Goal: Task Accomplishment & Management: Manage account settings

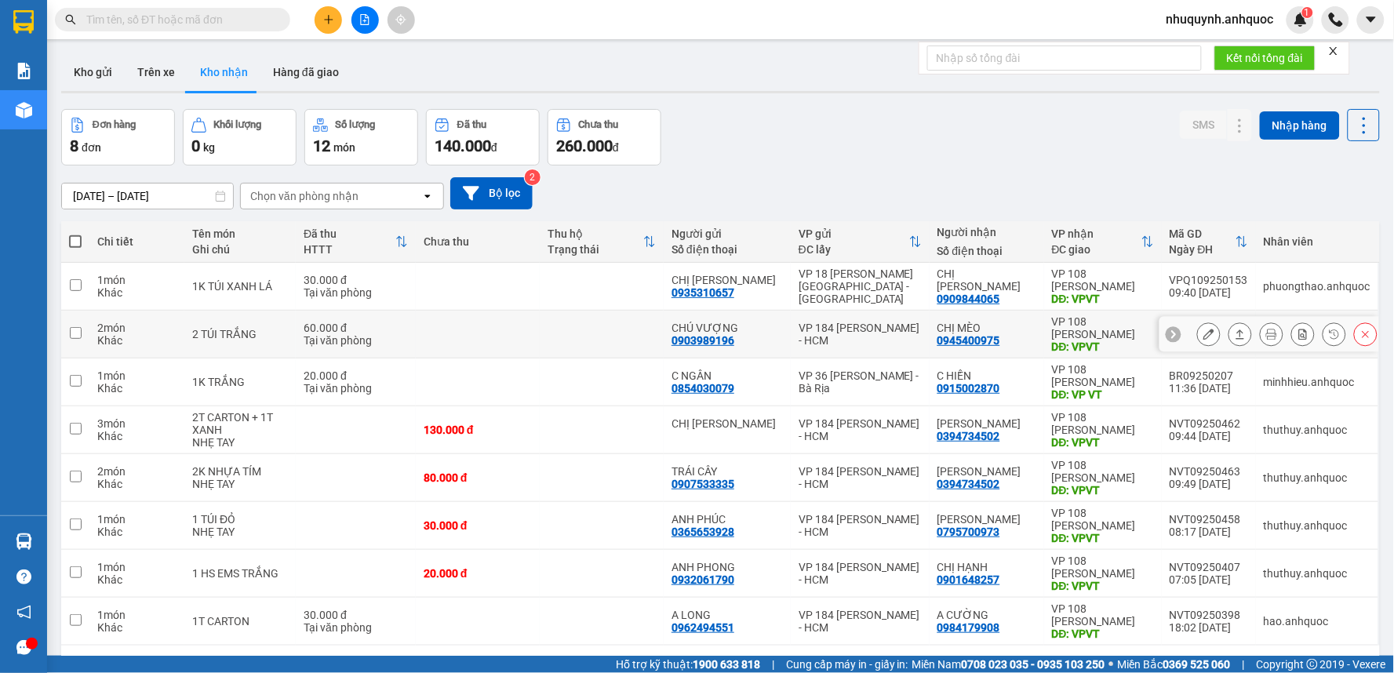
click at [519, 338] on td at bounding box center [478, 335] width 124 height 48
checkbox input "true"
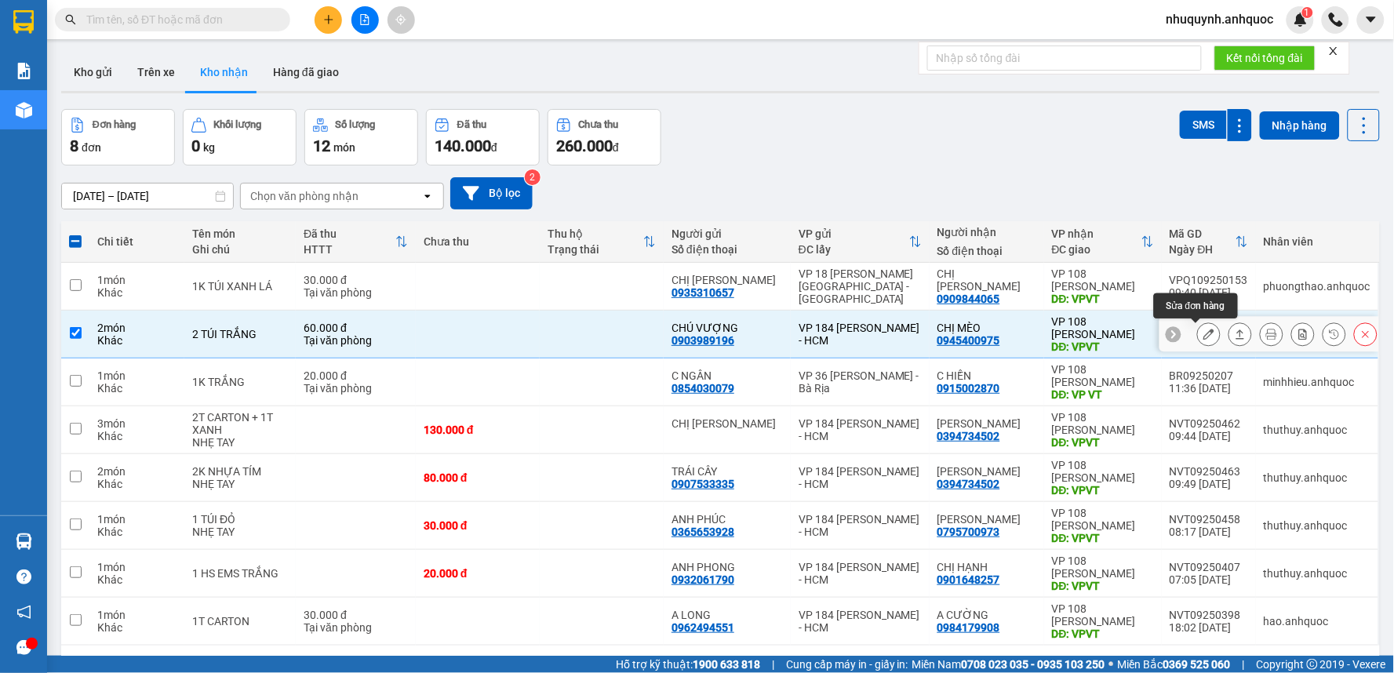
click at [1203, 337] on icon at bounding box center [1208, 334] width 11 height 11
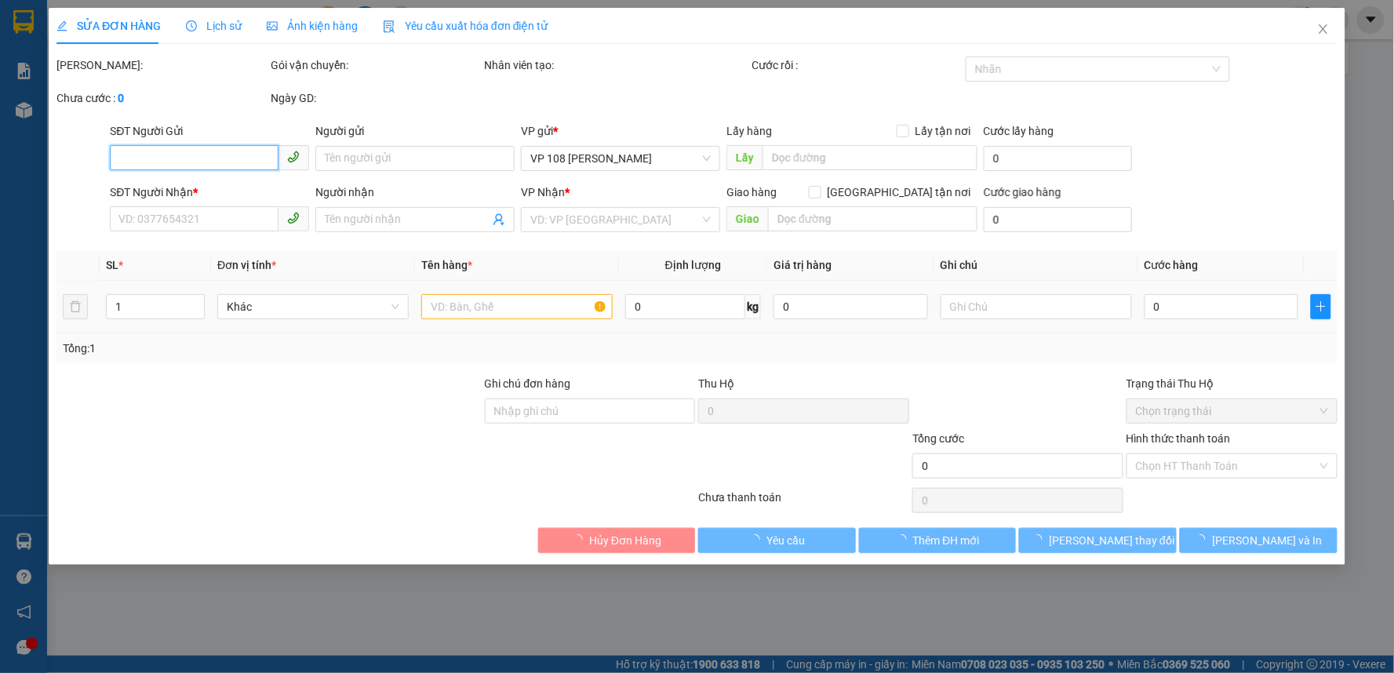
type input "0903989196"
type input "CHÚ VƯỢNG"
type input "0945400975"
type input "CHỊ MÈO"
type input "VPVT"
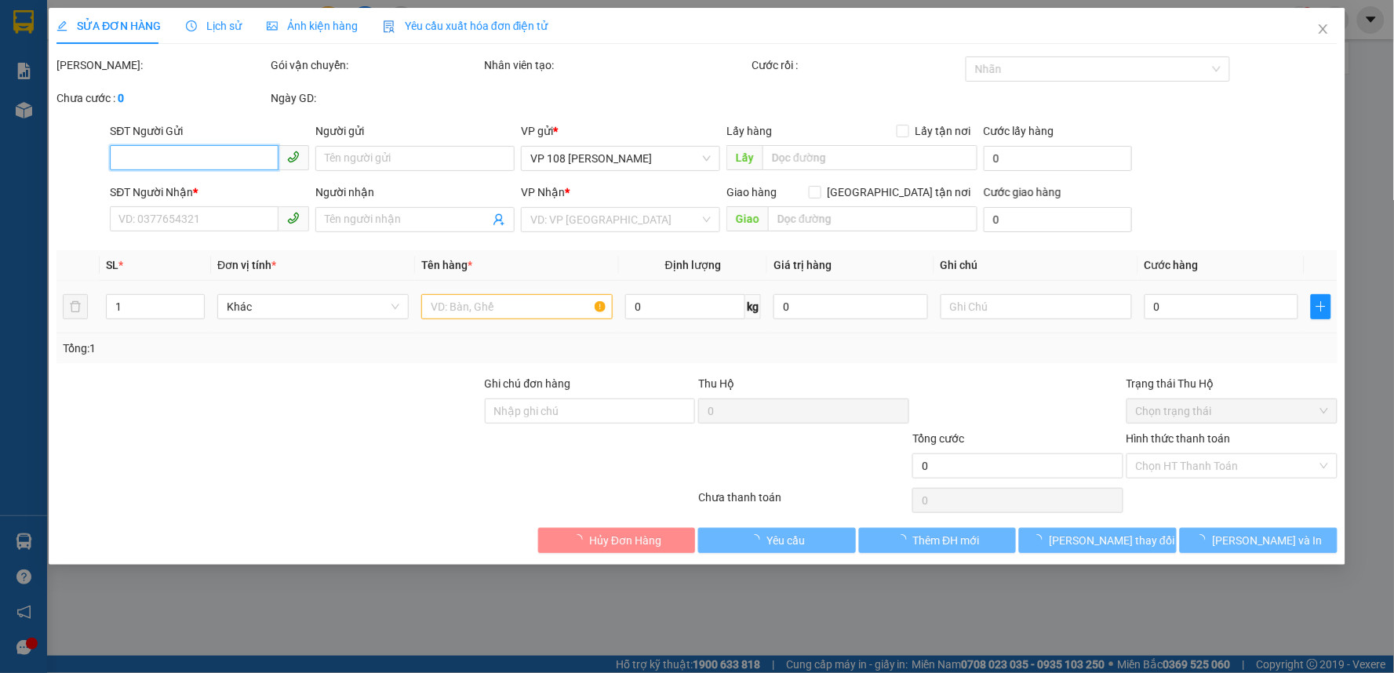
type input "TM 15/9 THỦY"
type input "60.000"
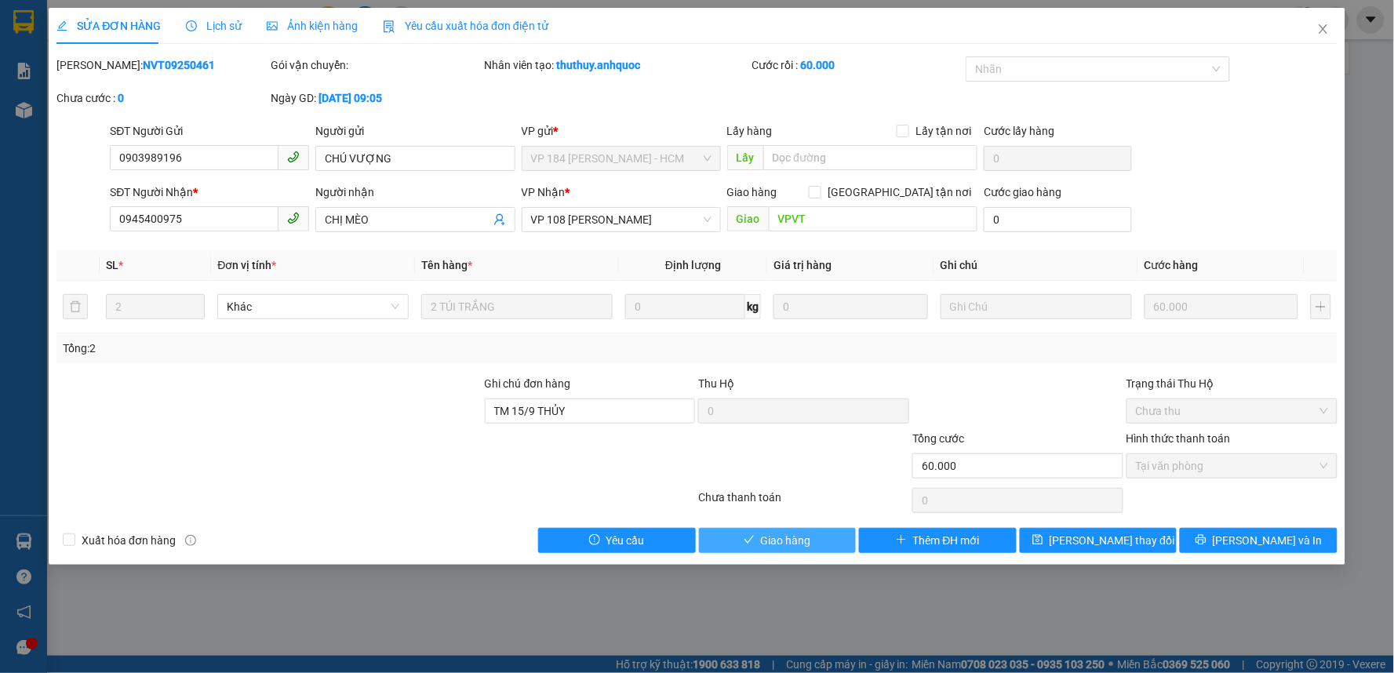
click at [795, 547] on span "Giao hàng" at bounding box center [786, 540] width 50 height 17
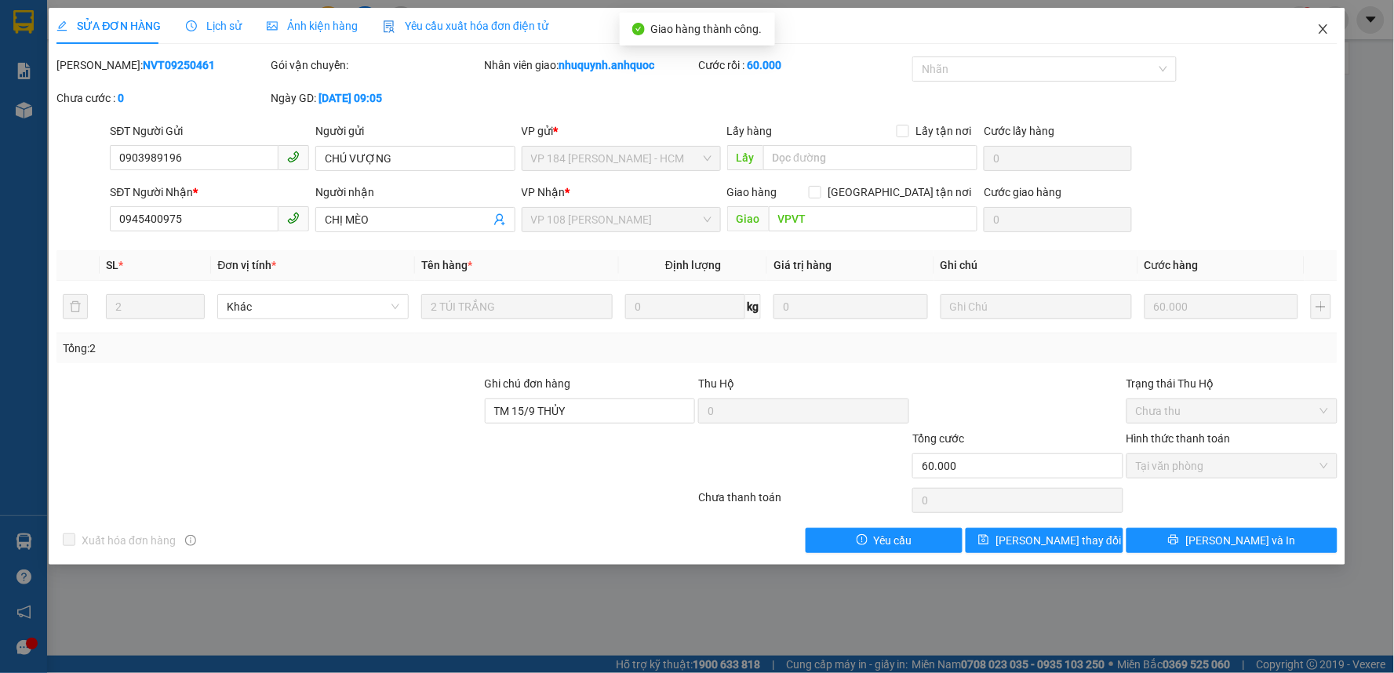
click at [1323, 26] on icon "close" at bounding box center [1323, 29] width 13 height 13
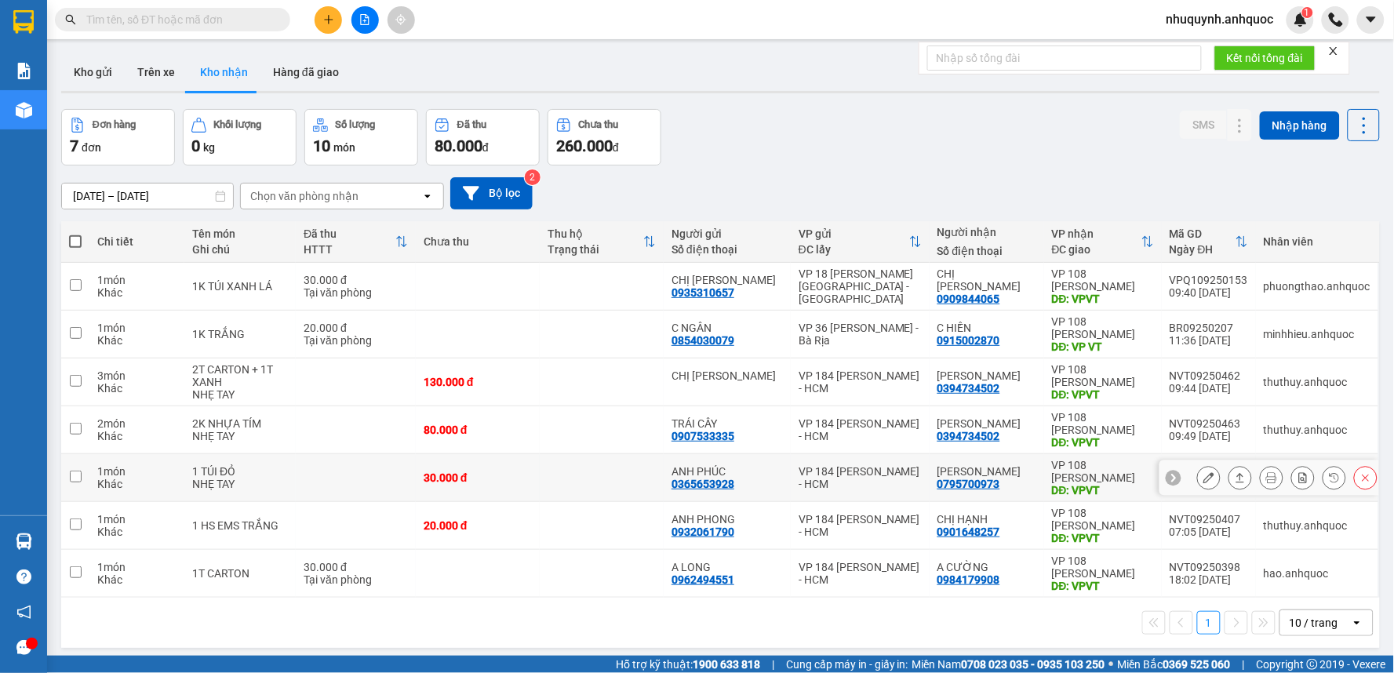
scroll to position [72, 0]
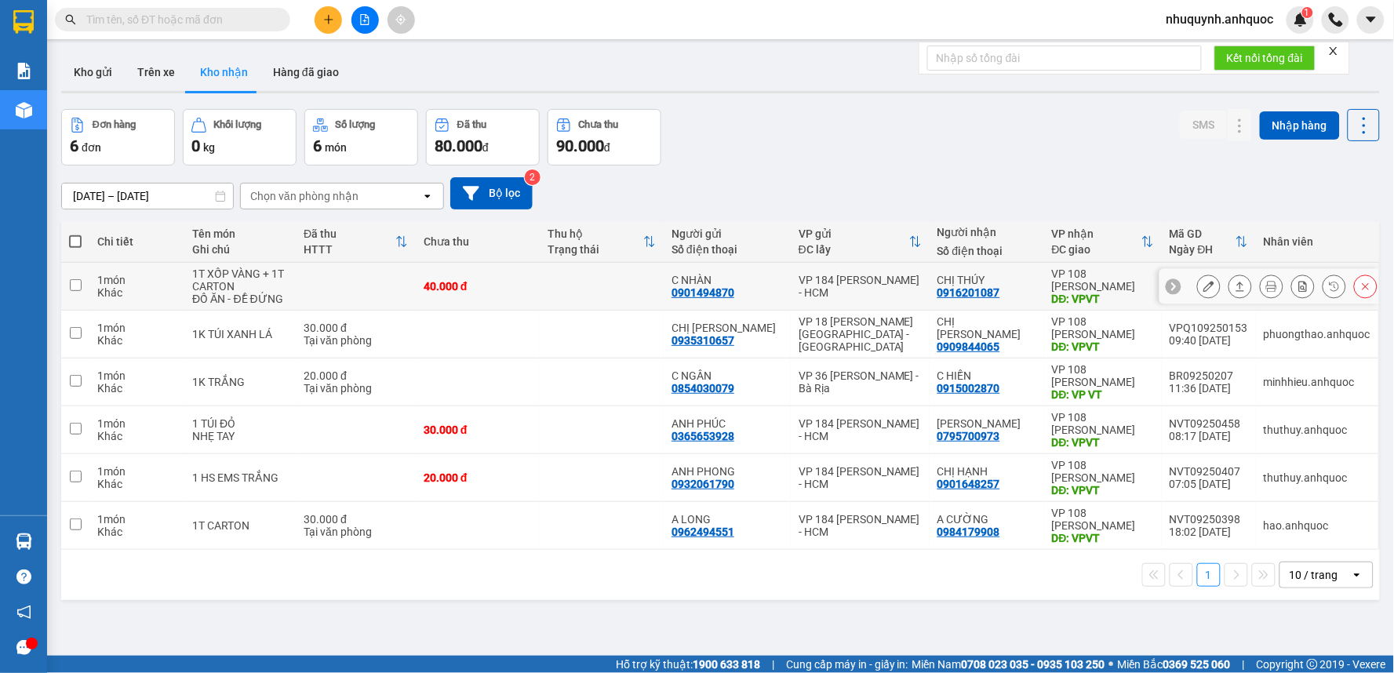
click at [553, 277] on td at bounding box center [602, 287] width 124 height 48
checkbox input "true"
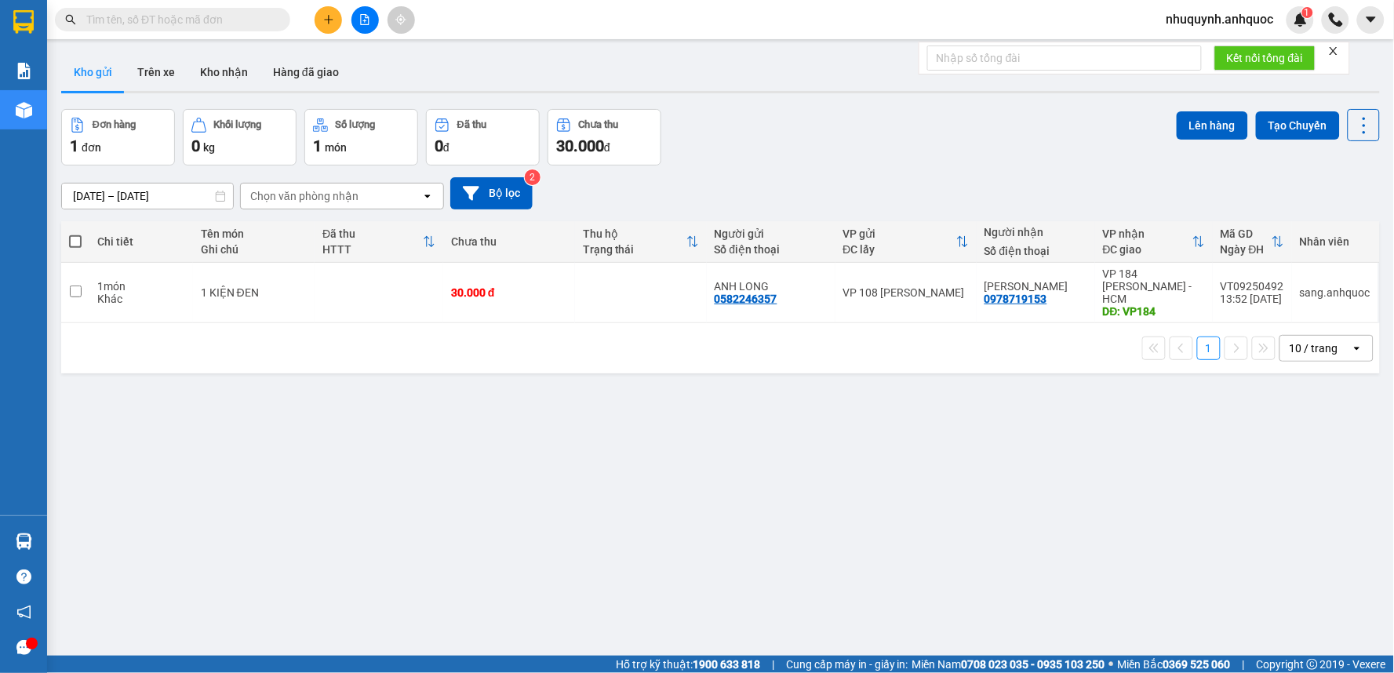
click at [1217, 20] on span "nhuquynh.anhquoc" at bounding box center [1220, 19] width 133 height 20
click at [1210, 51] on span "Đăng xuất" at bounding box center [1226, 48] width 101 height 17
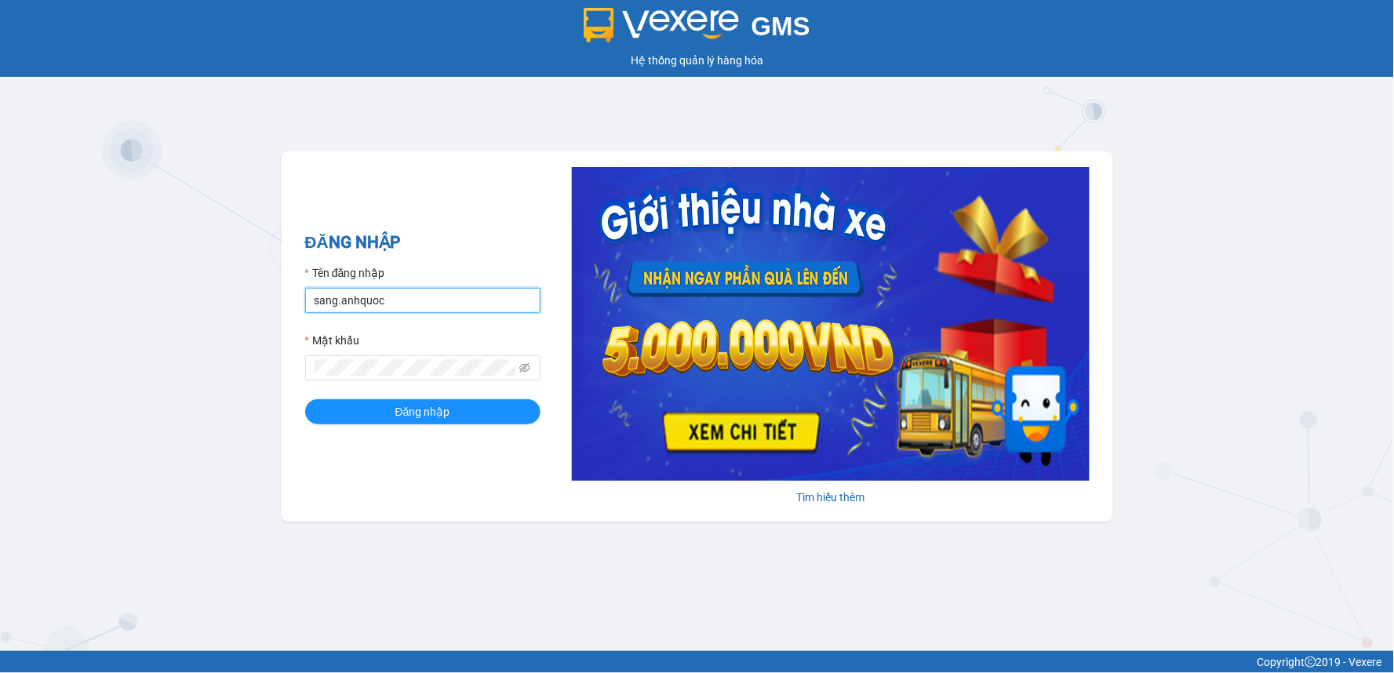
click at [432, 298] on input "sang.anhquoc" at bounding box center [422, 300] width 235 height 25
type input "ngochai.anhquoc"
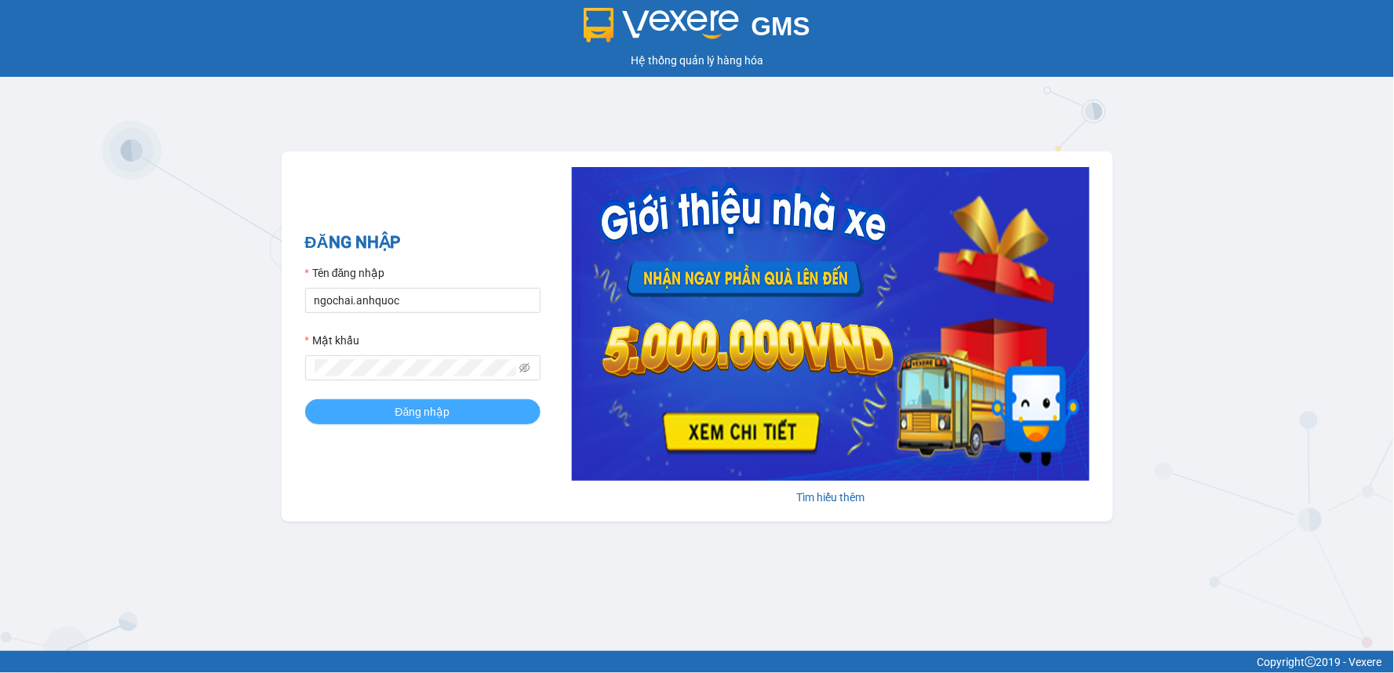
click at [488, 409] on button "Đăng nhập" at bounding box center [422, 411] width 235 height 25
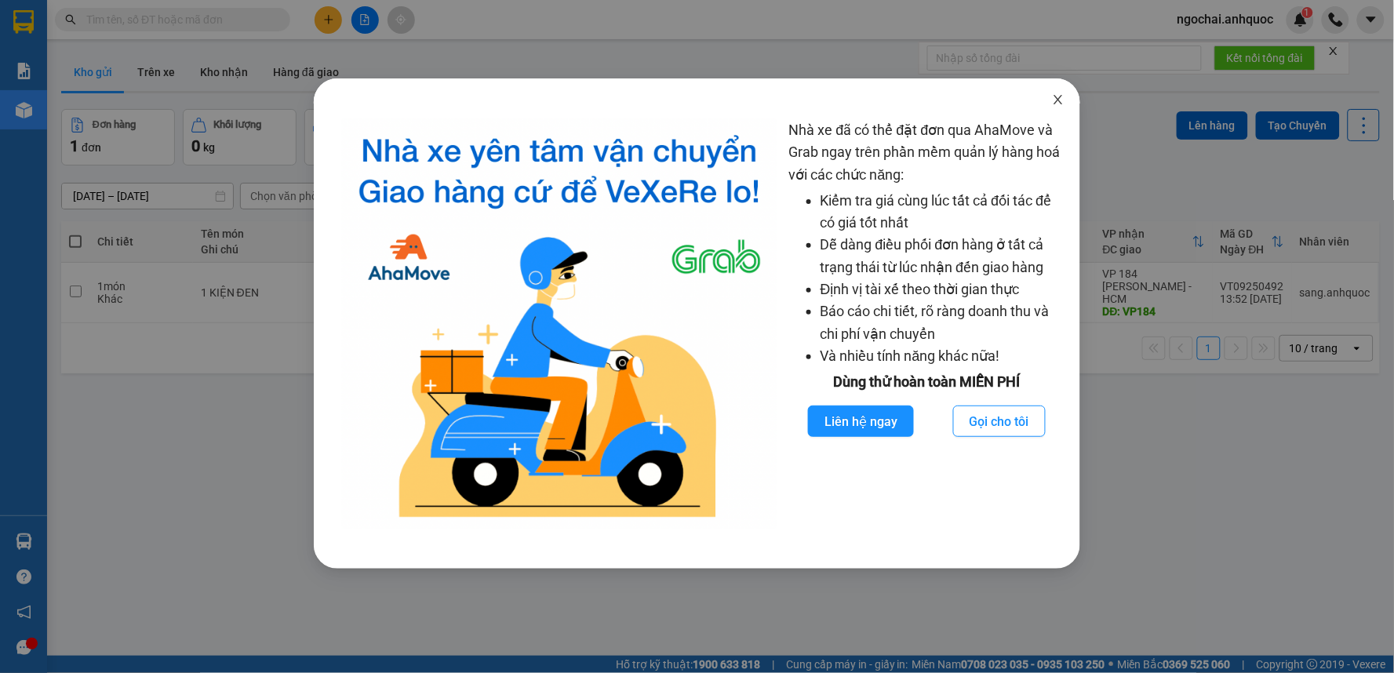
click at [1056, 104] on icon "close" at bounding box center [1058, 99] width 13 height 13
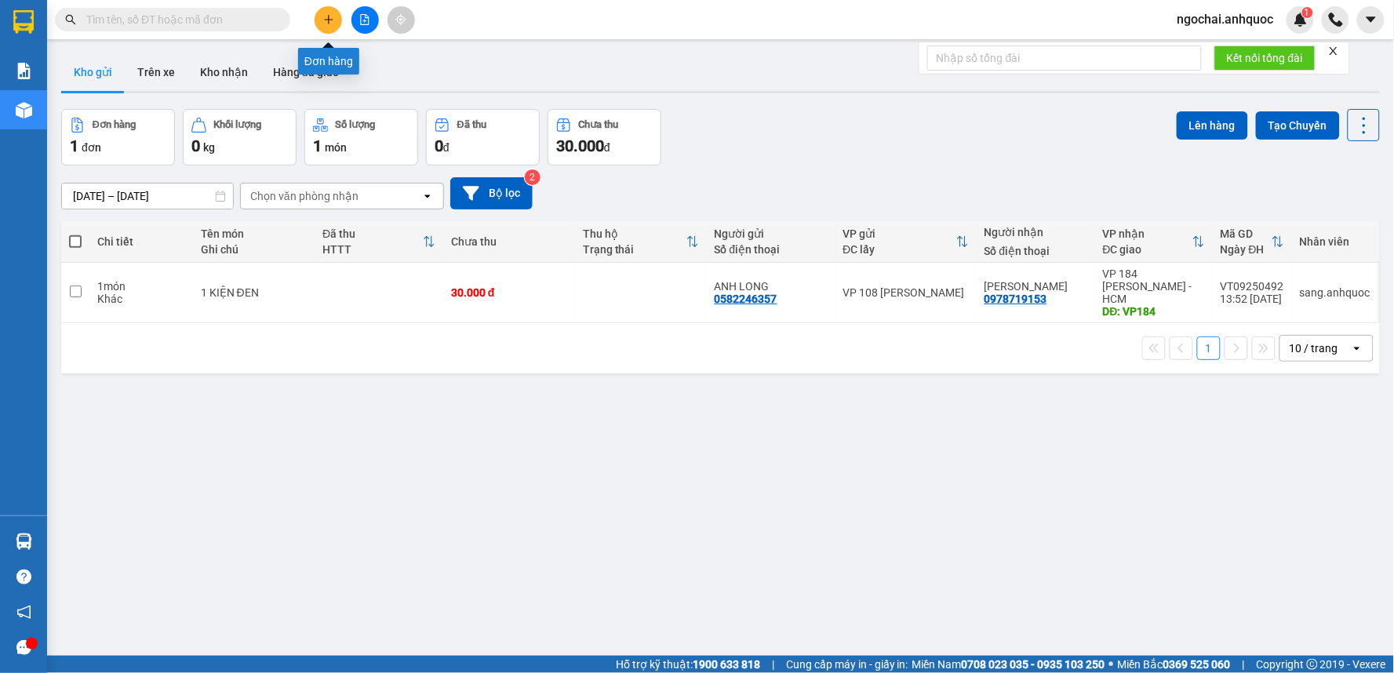
click at [331, 24] on icon "plus" at bounding box center [328, 19] width 11 height 11
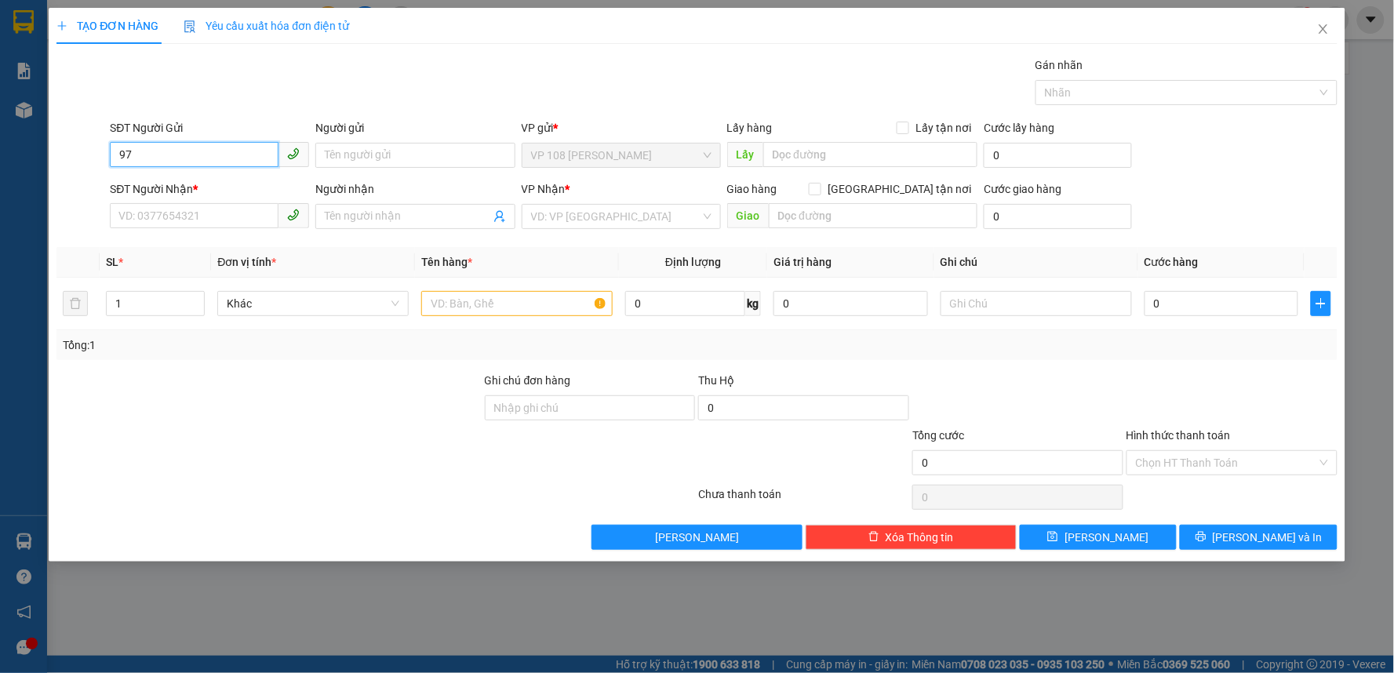
type input "9"
click at [244, 178] on div "0976868669 - CHÚ CƯỜNG" at bounding box center [209, 186] width 180 height 17
type input "0976868669"
type input "CHÚ CƯỜNG"
type input "0366028752"
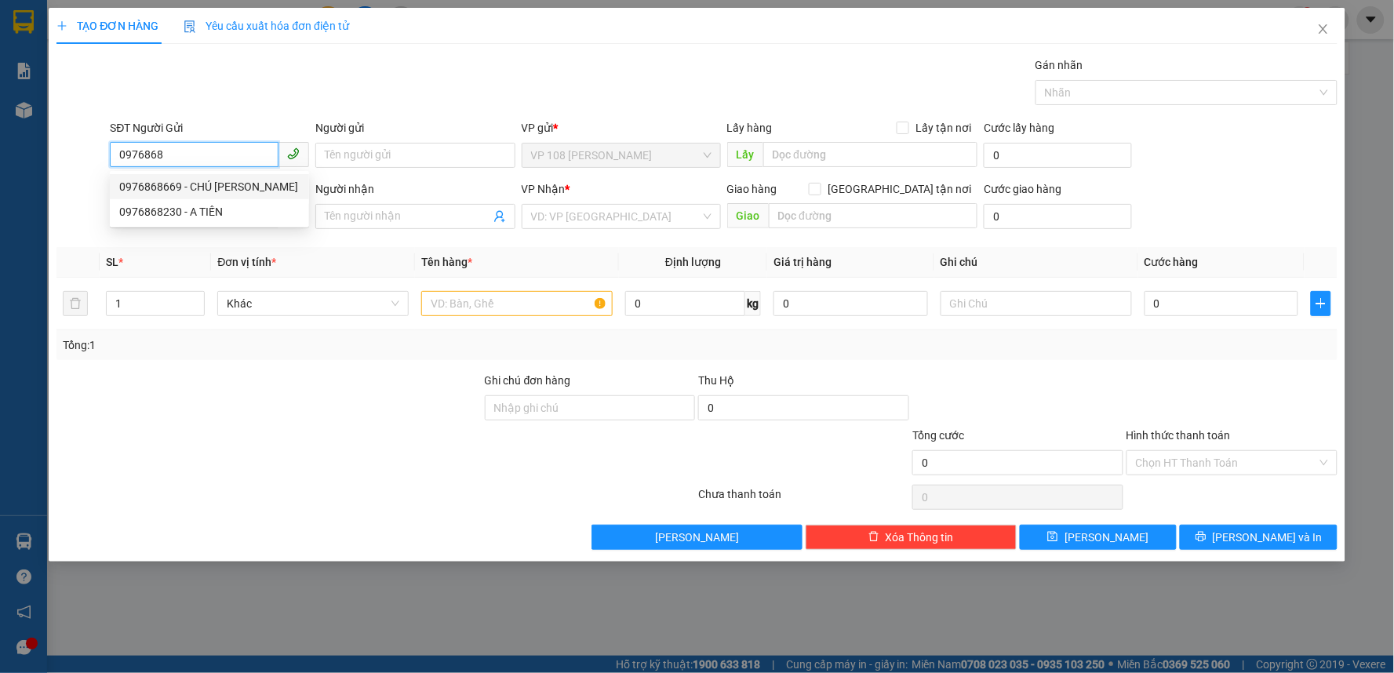
type input "EM KIÊN"
type input "VPNVT"
type input "40.000"
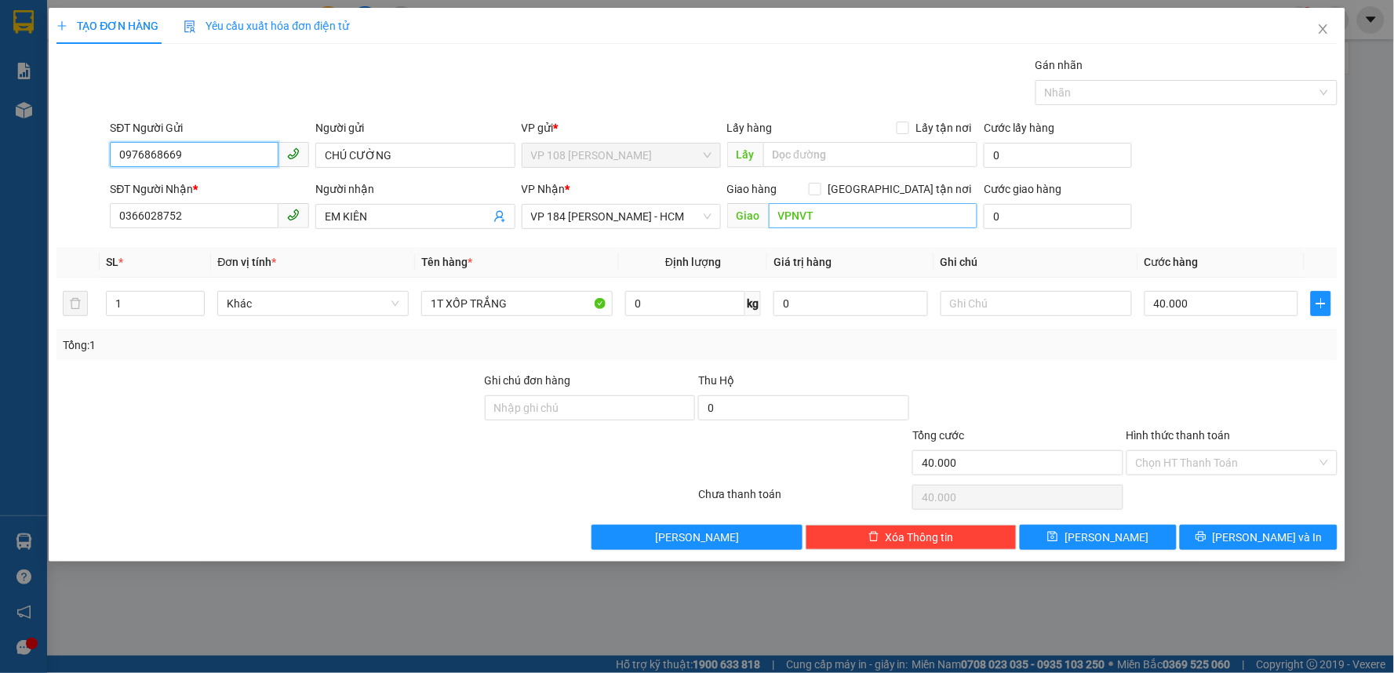
type input "0976868669"
click at [839, 216] on input "VPNVT" at bounding box center [873, 215] width 209 height 25
type input "VP 184 NVT"
click at [1201, 304] on input "40.000" at bounding box center [1221, 303] width 155 height 25
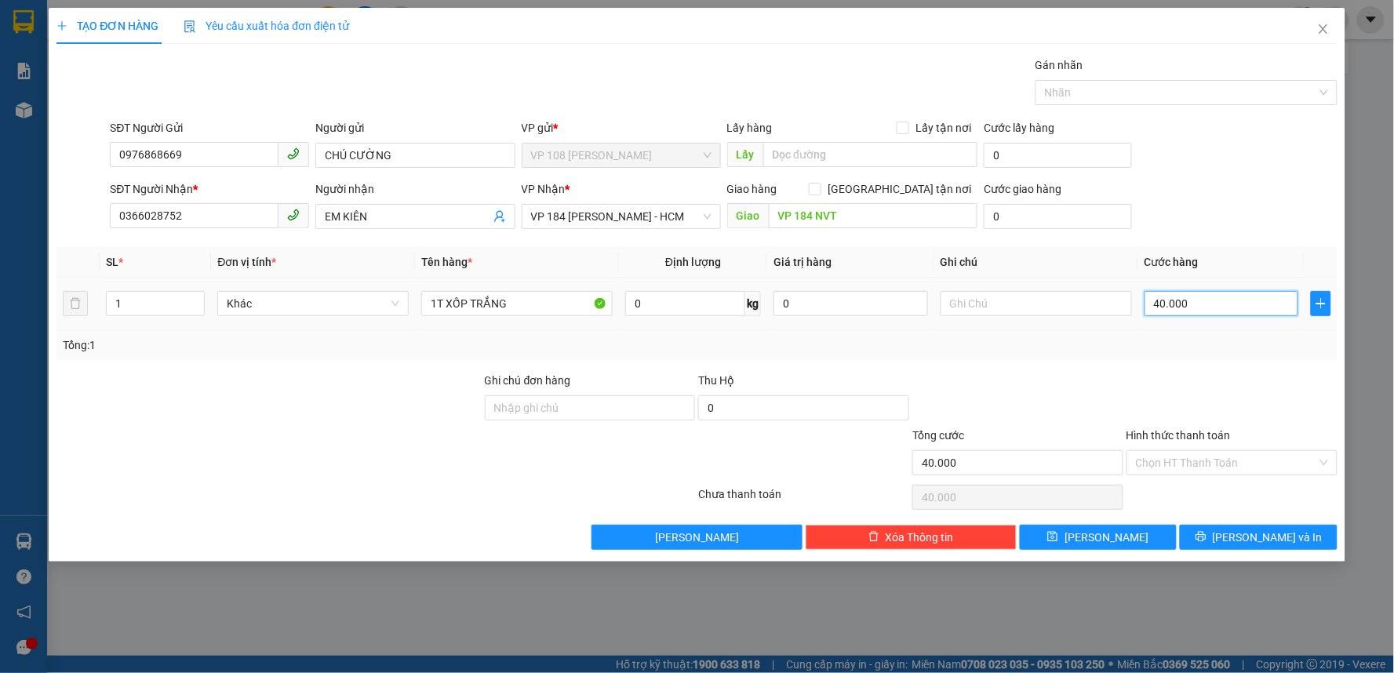
click at [1201, 304] on input "40.000" at bounding box center [1221, 303] width 155 height 25
type input "3"
type input "30"
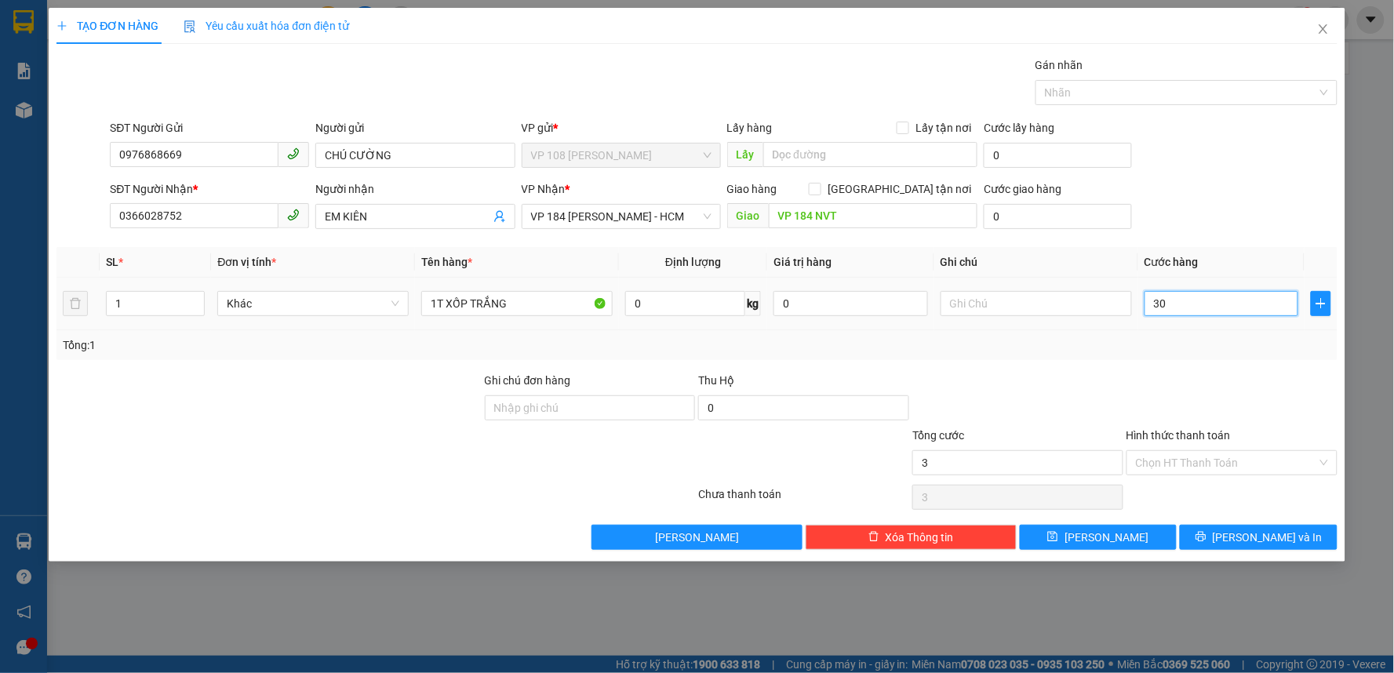
type input "30"
type input "300"
type input "3.000"
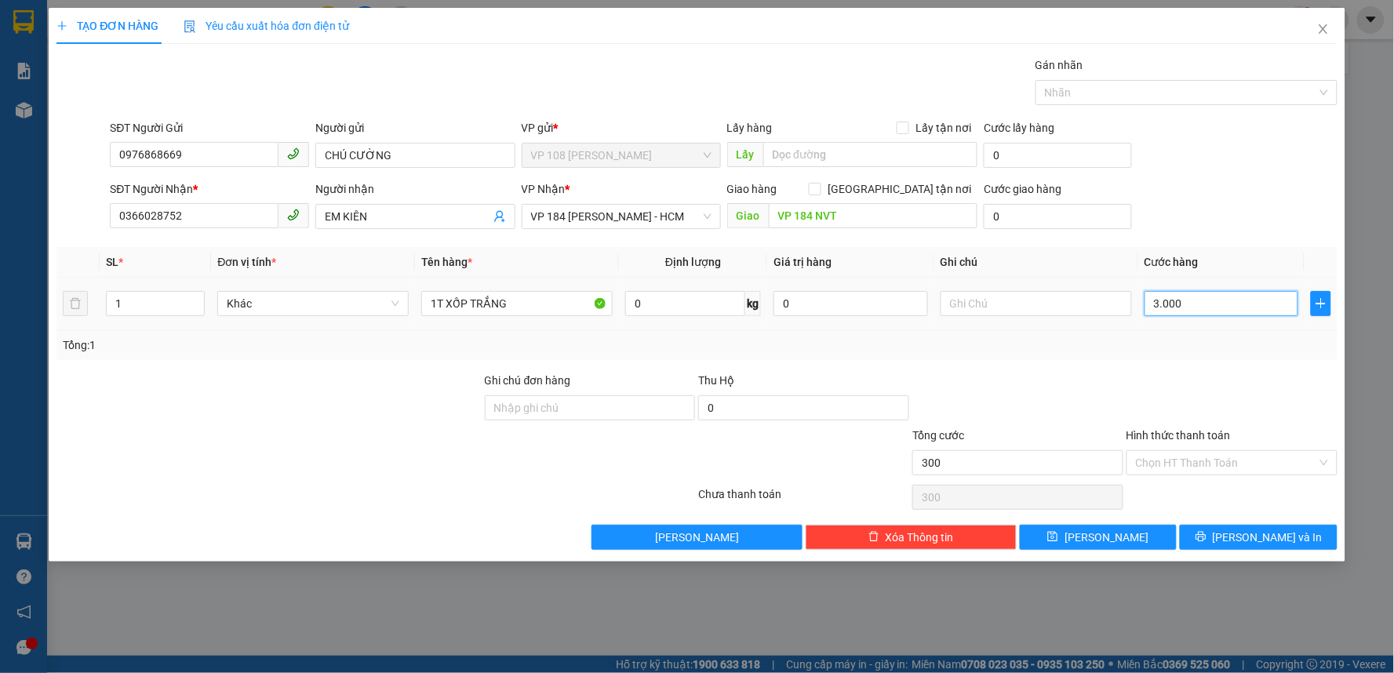
type input "3.000"
type input "30.000"
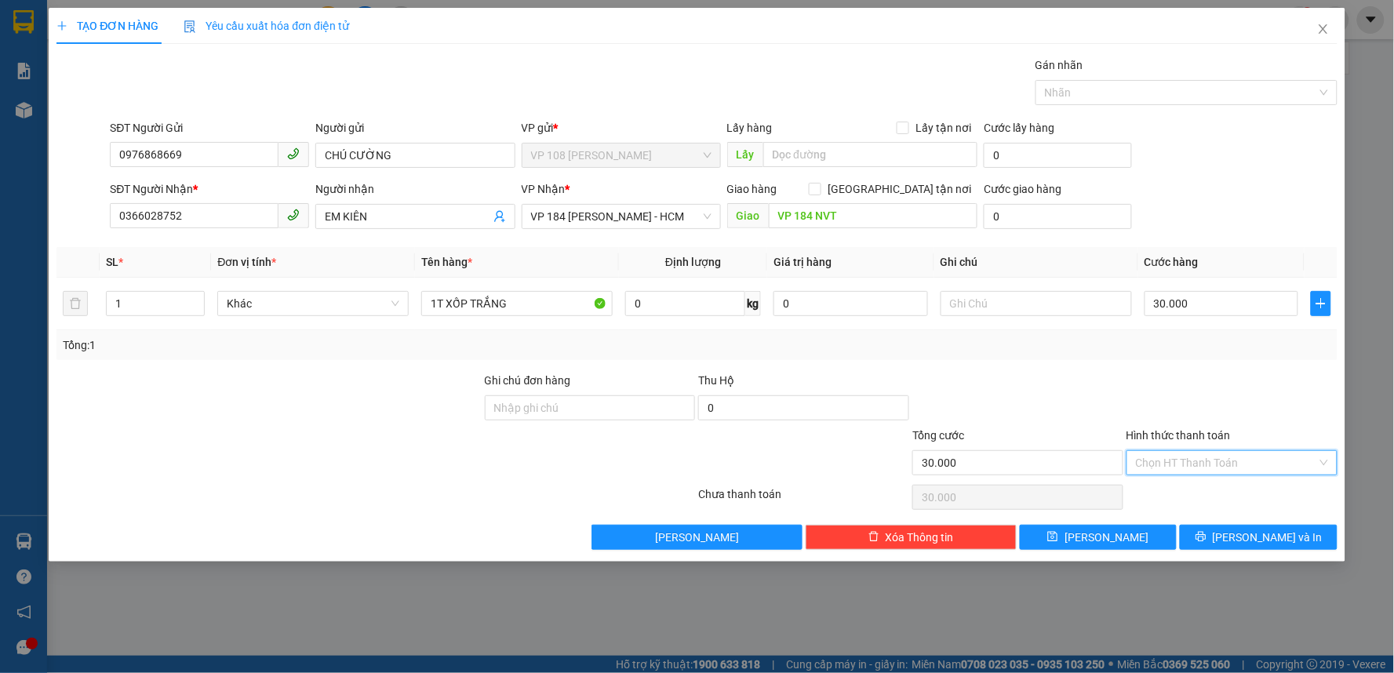
click at [1228, 459] on input "Hình thức thanh toán" at bounding box center [1226, 463] width 181 height 24
click at [1217, 487] on div "Tại văn phòng" at bounding box center [1232, 493] width 192 height 17
type input "0"
click at [1286, 536] on span "[PERSON_NAME] và In" at bounding box center [1268, 537] width 110 height 17
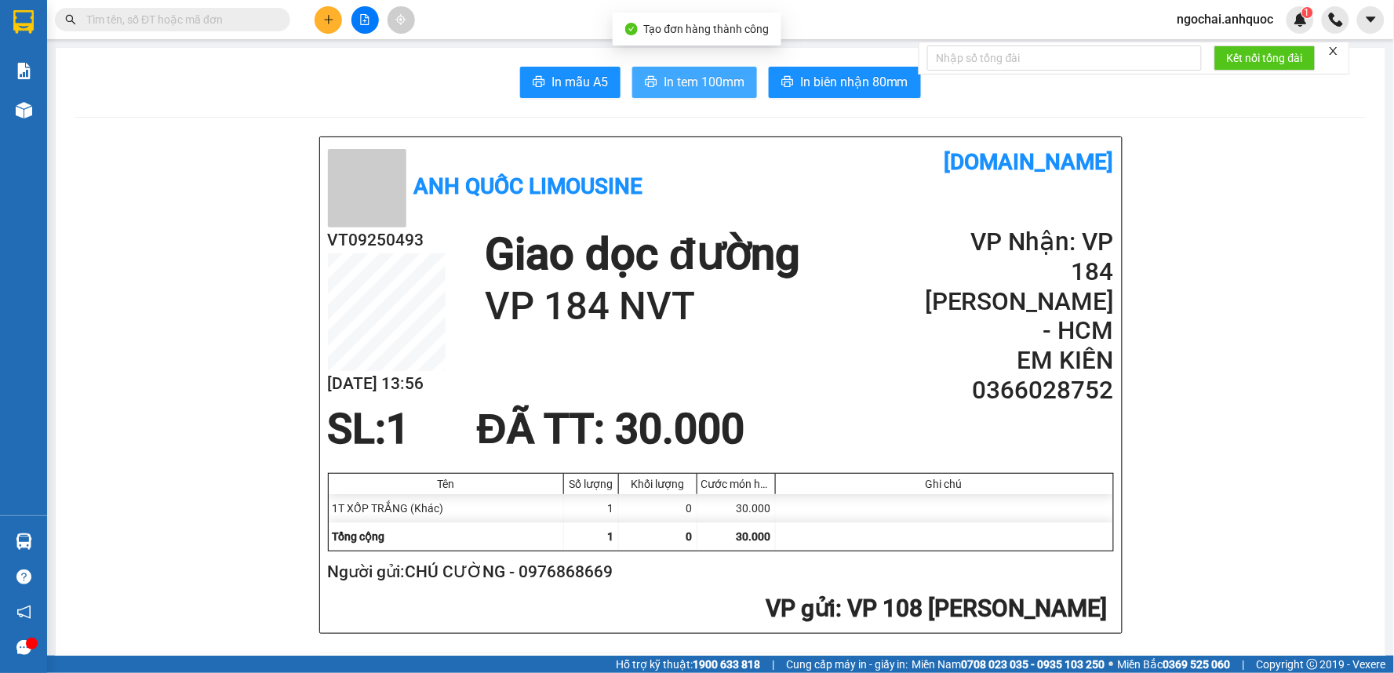
click at [685, 87] on span "In tem 100mm" at bounding box center [704, 82] width 81 height 20
click at [318, 18] on button at bounding box center [328, 19] width 27 height 27
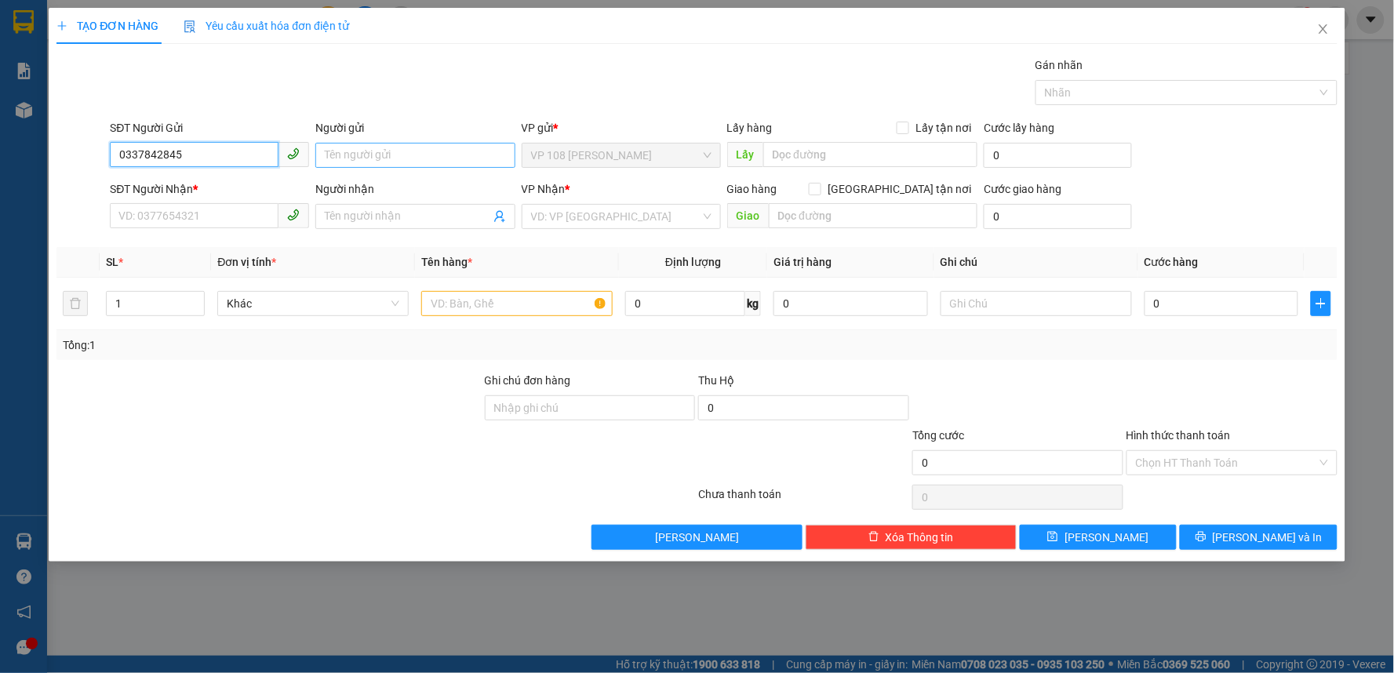
type input "0337842845"
click at [372, 162] on input "Người gửi" at bounding box center [414, 155] width 199 height 25
type input "ANH LỰC"
click at [125, 205] on input "SĐT Người Nhận *" at bounding box center [194, 215] width 169 height 25
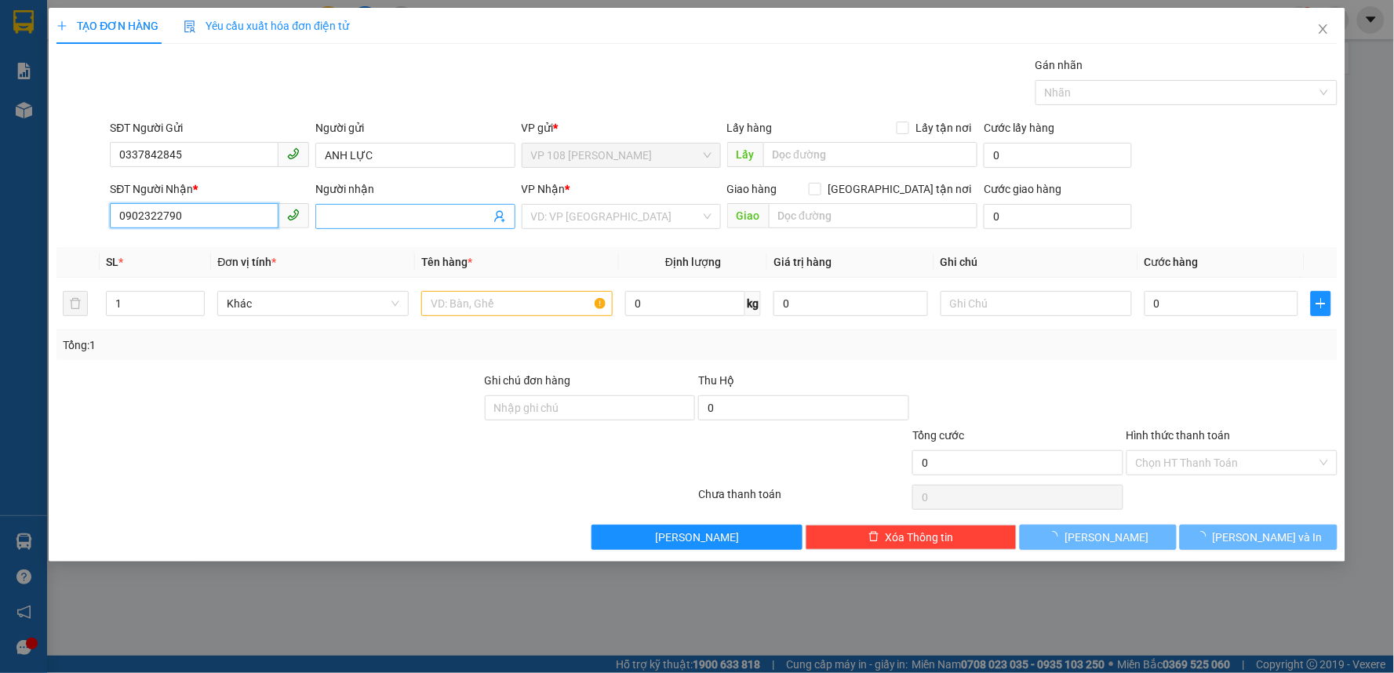
type input "0902322790"
click at [367, 216] on input "Người nhận" at bounding box center [407, 216] width 165 height 17
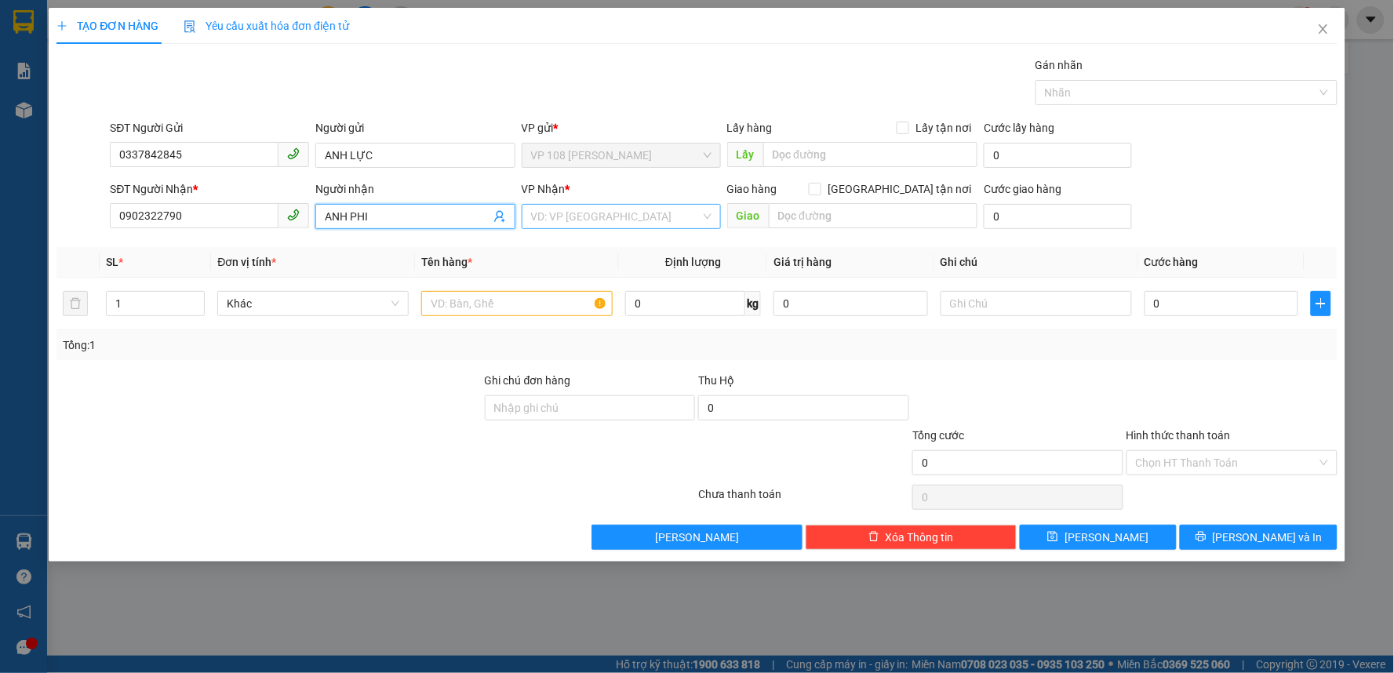
type input "ANH PHI"
click at [681, 213] on input "search" at bounding box center [615, 217] width 169 height 24
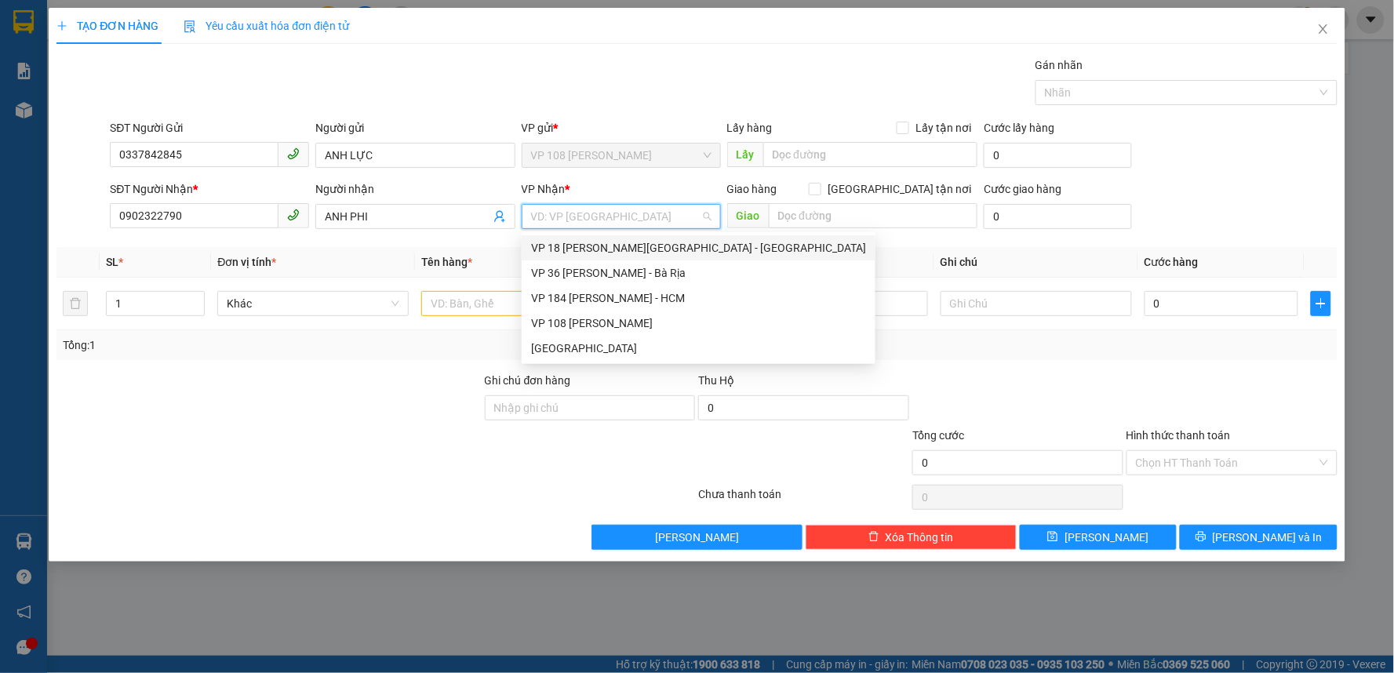
click at [629, 245] on div "VP 18 [PERSON_NAME][GEOGRAPHIC_DATA] - [GEOGRAPHIC_DATA]" at bounding box center [698, 247] width 335 height 17
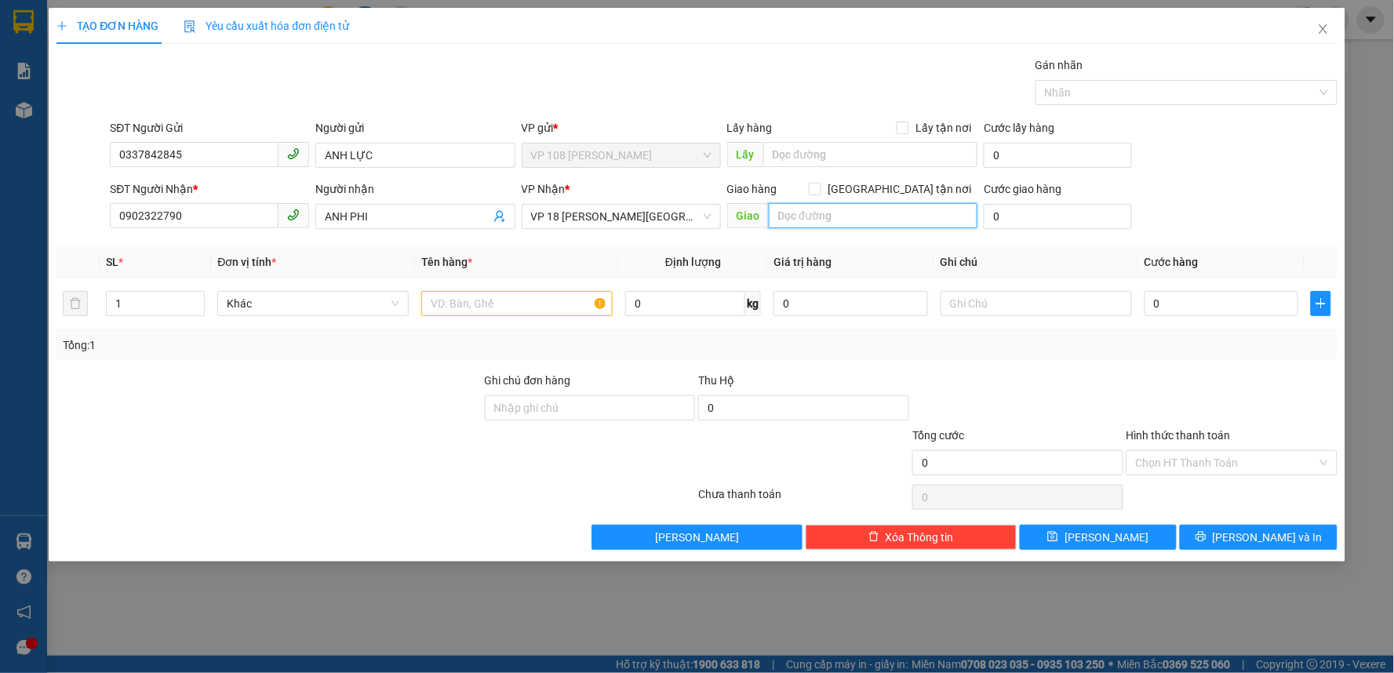
click at [835, 205] on input "text" at bounding box center [873, 215] width 209 height 25
type input "VP Q1"
click at [481, 307] on input "text" at bounding box center [516, 303] width 191 height 25
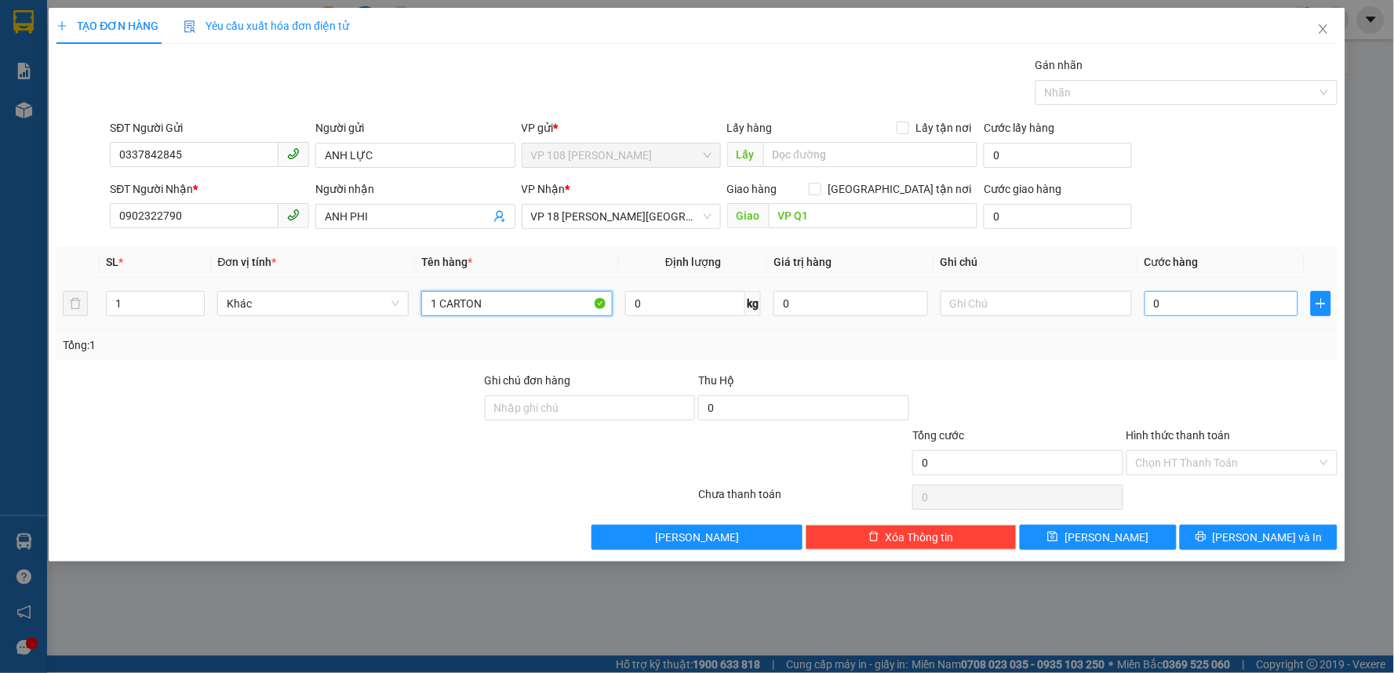
type input "1 CARTON"
click at [1185, 293] on input "0" at bounding box center [1221, 303] width 155 height 25
type input "3"
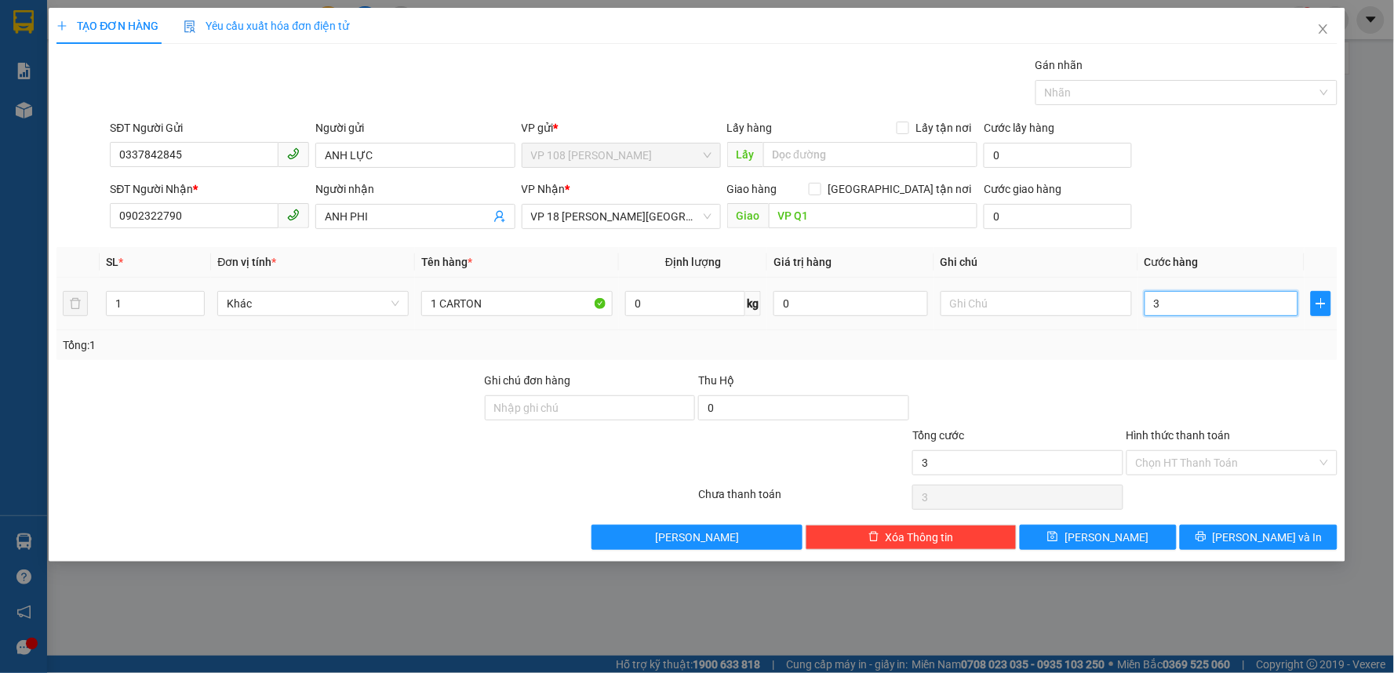
type input "30"
type input "300"
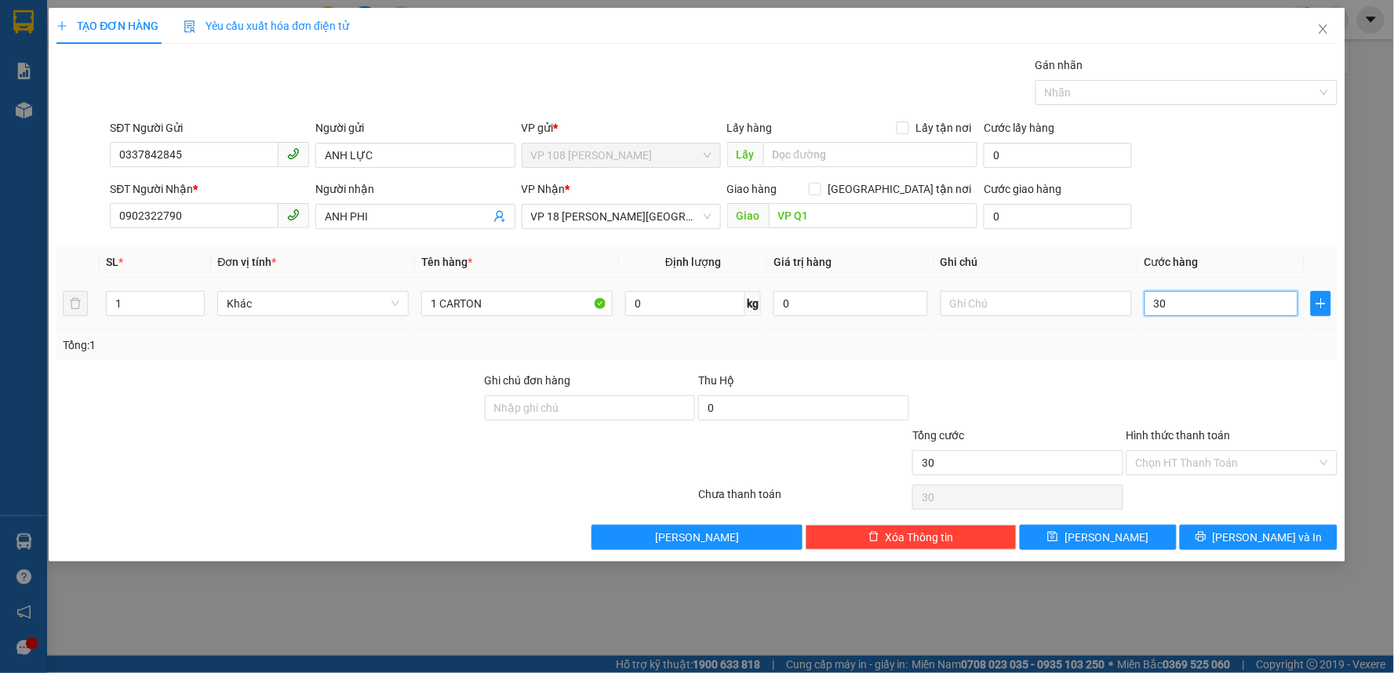
type input "300"
type input "3.000"
type input "30.000"
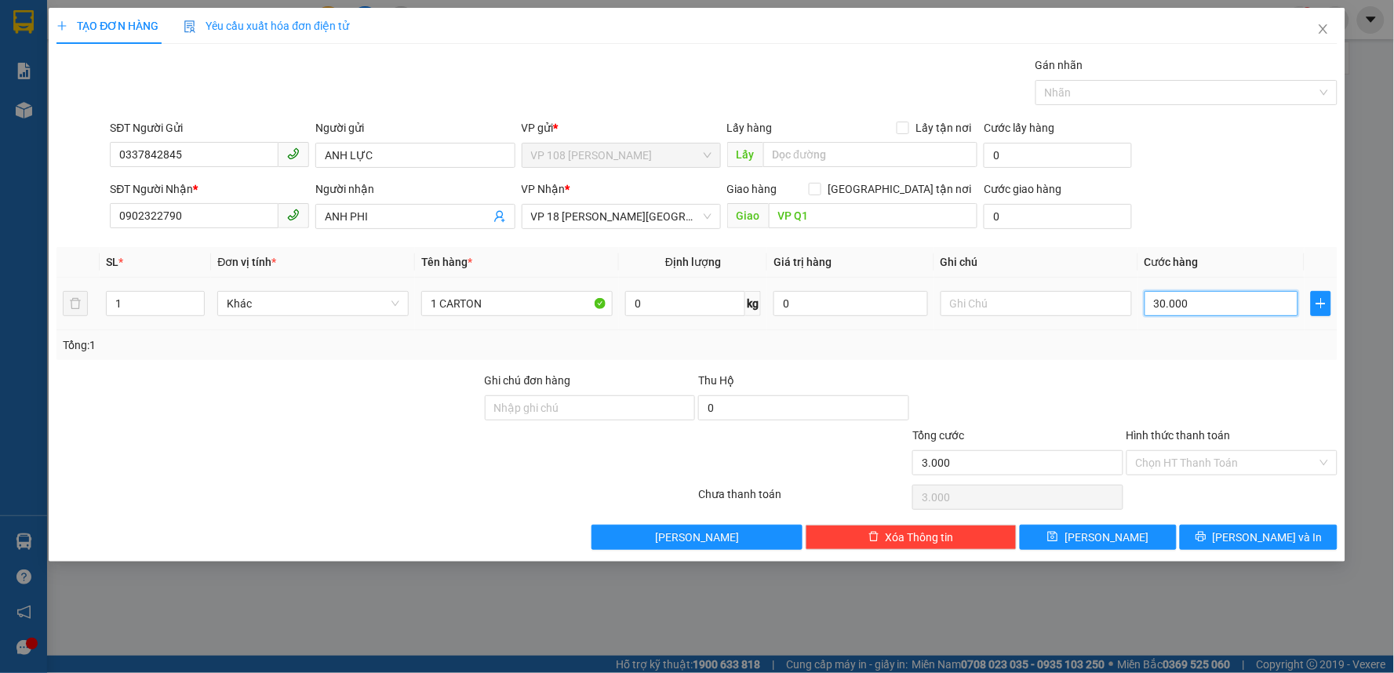
type input "30.000"
click at [1205, 456] on input "Hình thức thanh toán" at bounding box center [1226, 463] width 181 height 24
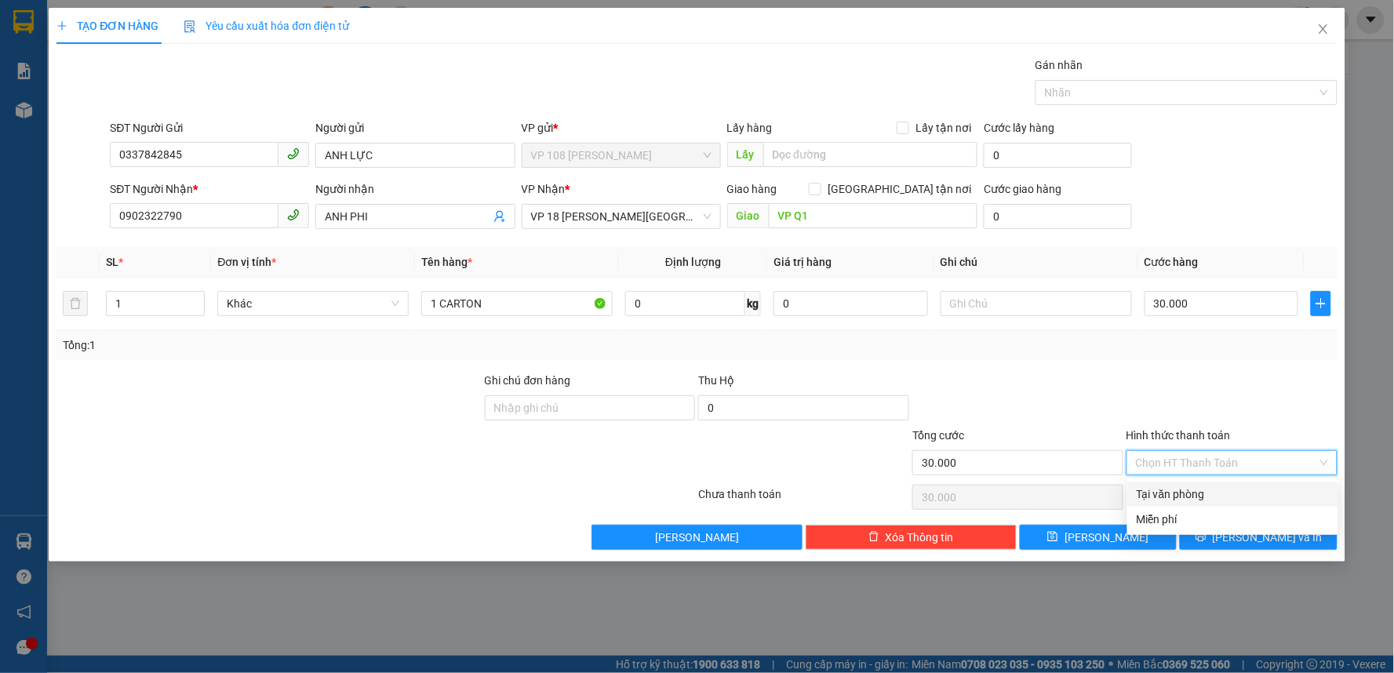
click at [1195, 491] on div "Tại văn phòng" at bounding box center [1232, 493] width 192 height 17
type input "0"
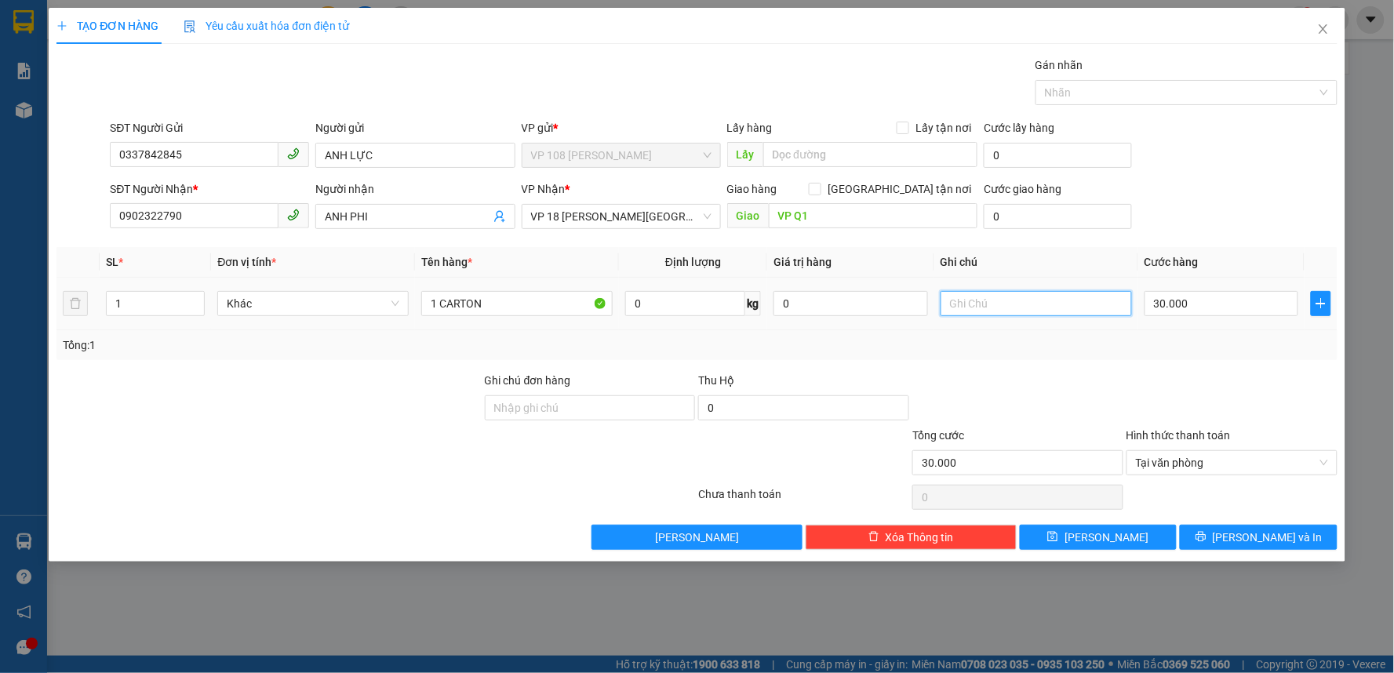
click at [976, 293] on input "text" at bounding box center [1035, 303] width 191 height 25
type input "CK SCB 15/9"
click at [1244, 534] on button "[PERSON_NAME] và In" at bounding box center [1259, 537] width 158 height 25
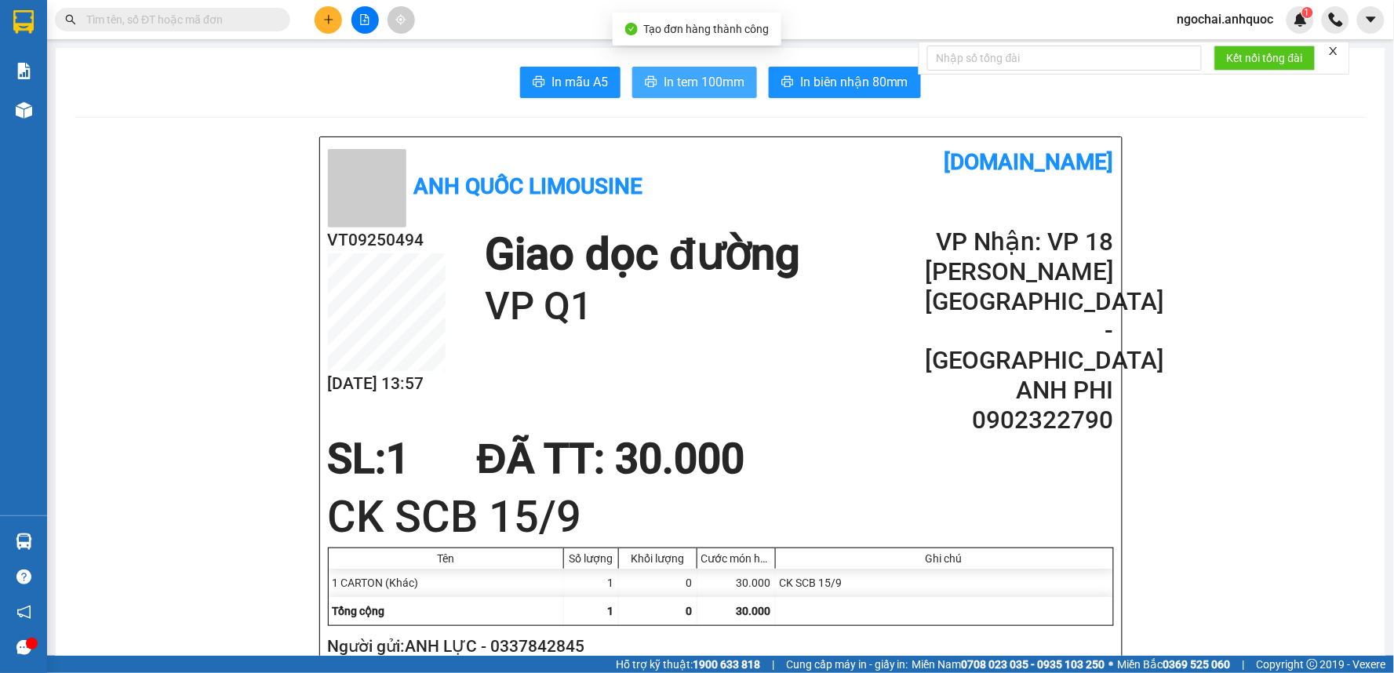
click at [696, 88] on span "In tem 100mm" at bounding box center [704, 82] width 81 height 20
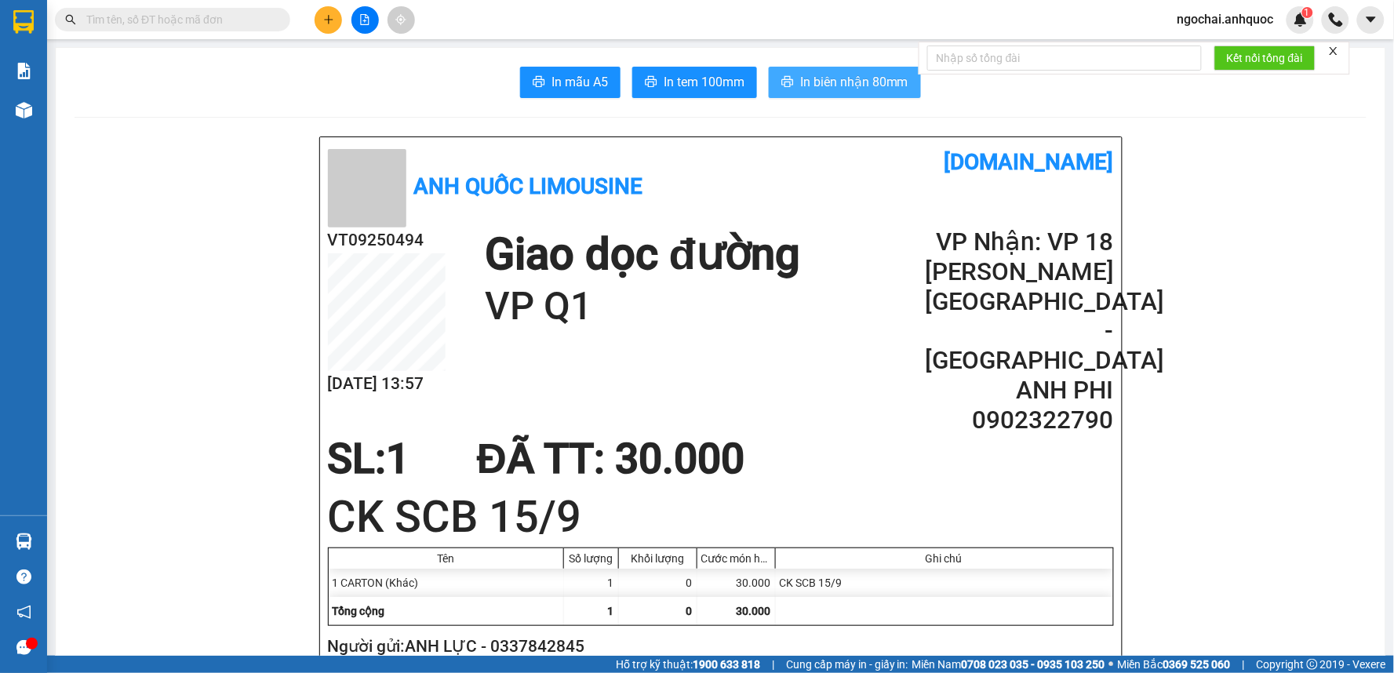
click at [871, 87] on span "In biên nhận 80mm" at bounding box center [854, 82] width 108 height 20
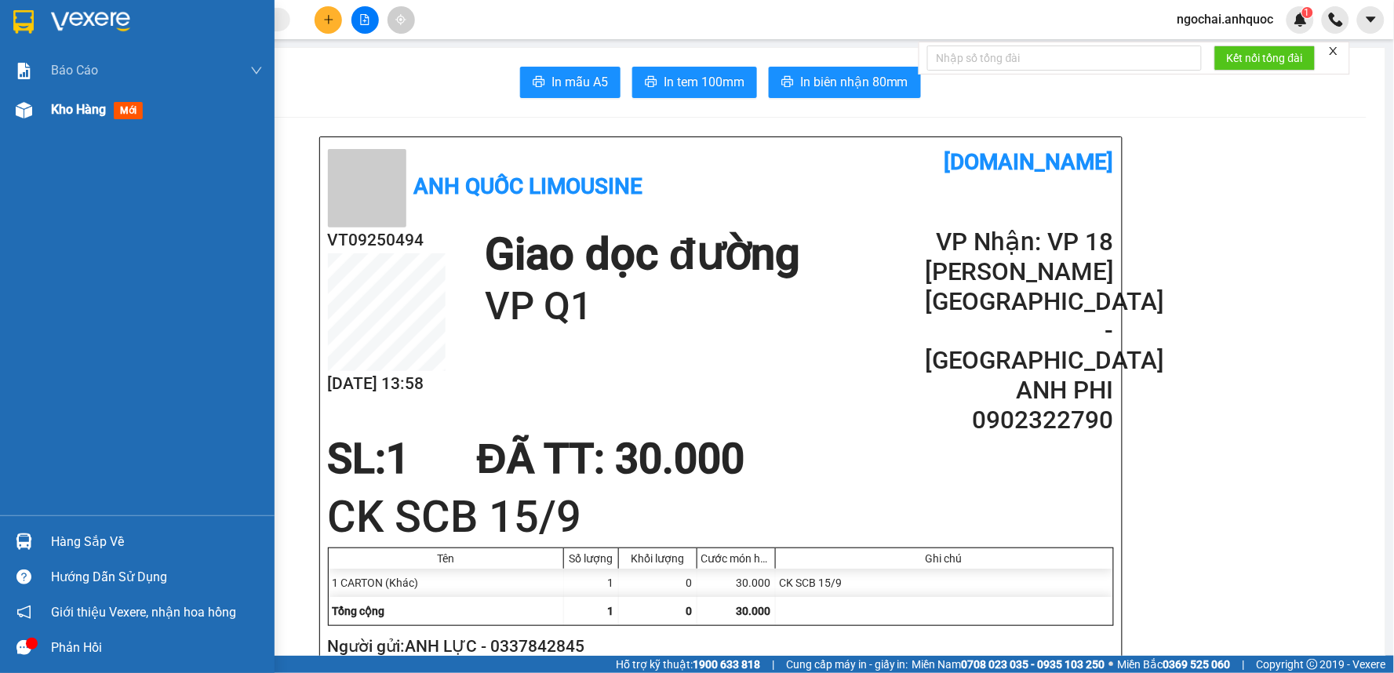
click at [75, 112] on span "Kho hàng" at bounding box center [78, 109] width 55 height 15
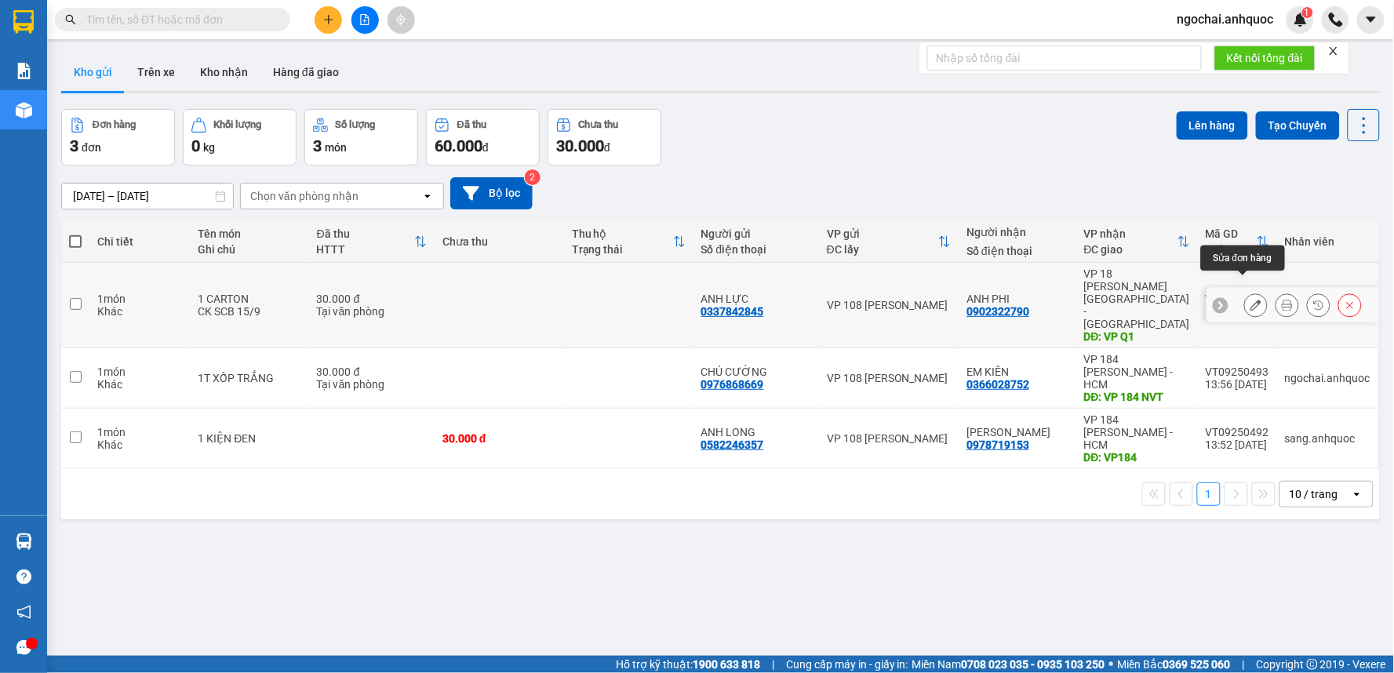
click at [1250, 300] on icon at bounding box center [1255, 305] width 11 height 11
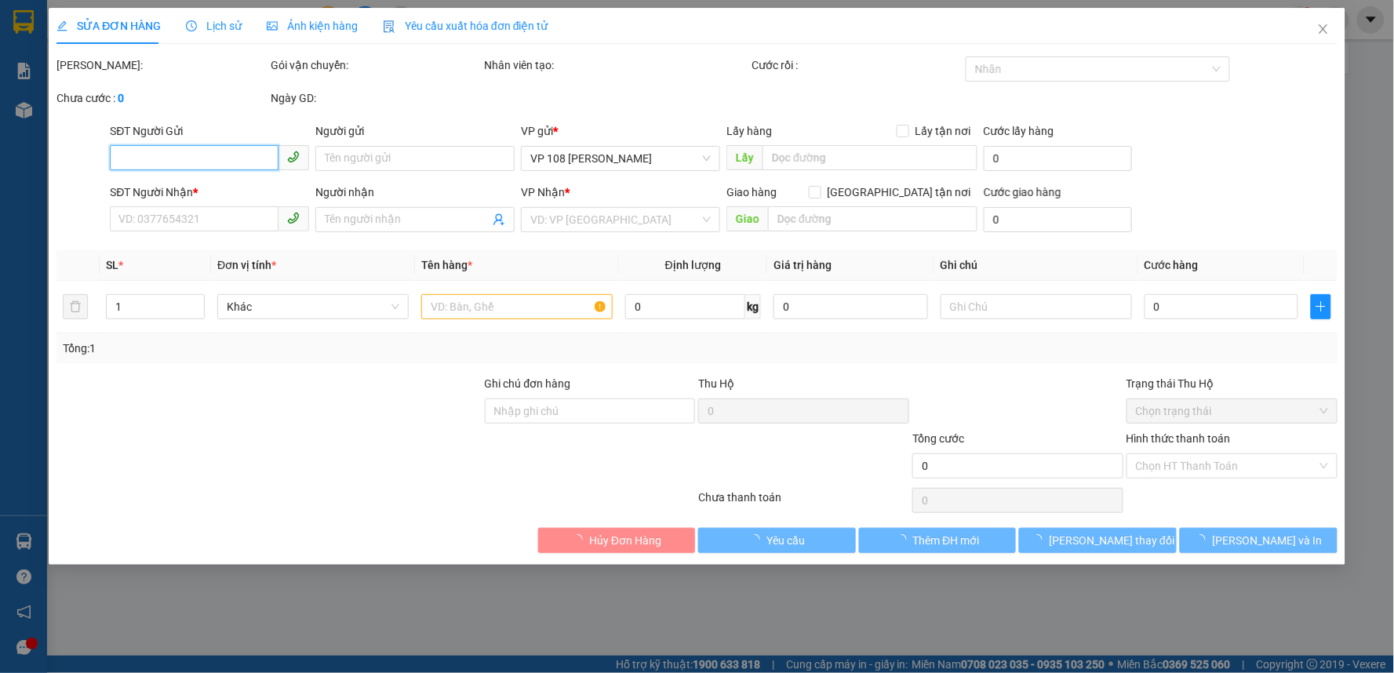
type input "0337842845"
type input "ANH LỰC"
type input "0902322790"
type input "ANH PHI"
type input "VP Q1"
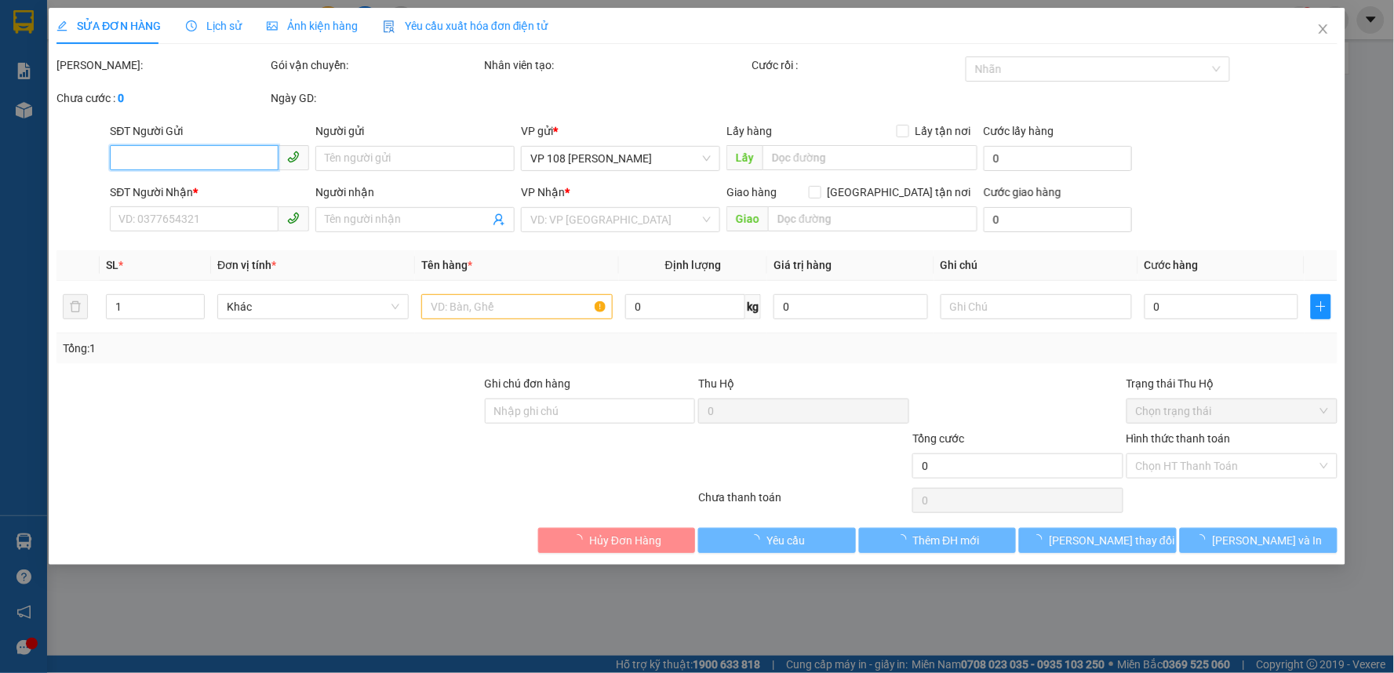
type input "30.000"
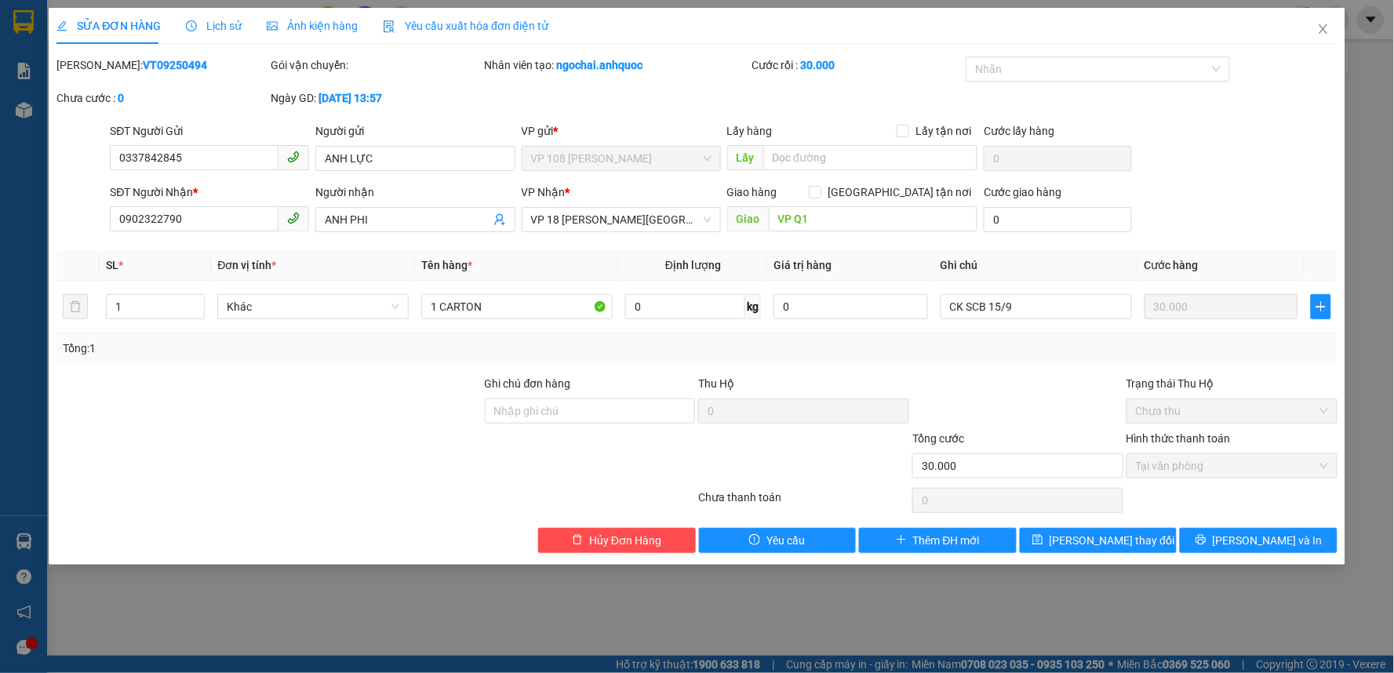
click at [143, 59] on b "VT09250494" at bounding box center [175, 65] width 64 height 13
copy b "VT09250494"
click at [202, 158] on input "0337842845" at bounding box center [194, 157] width 169 height 25
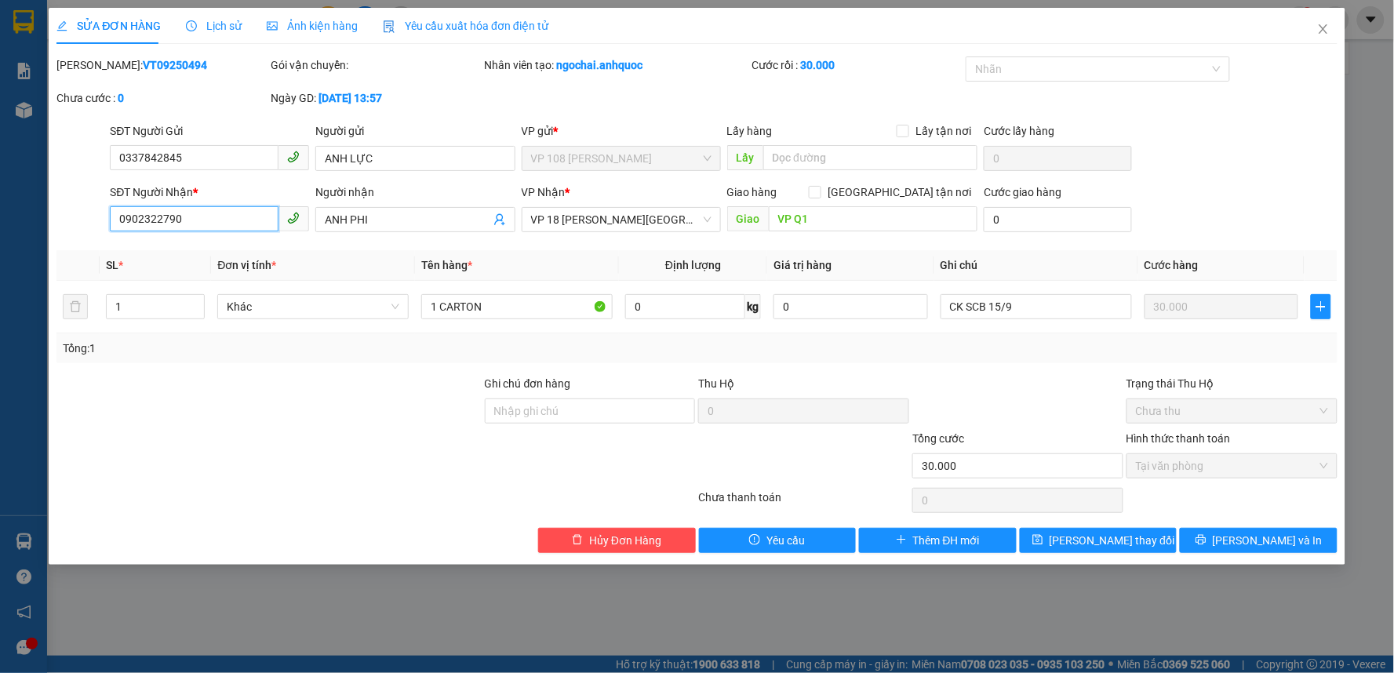
click at [193, 206] on input "0902322790" at bounding box center [194, 218] width 169 height 25
click at [1318, 31] on icon "close" at bounding box center [1323, 29] width 13 height 13
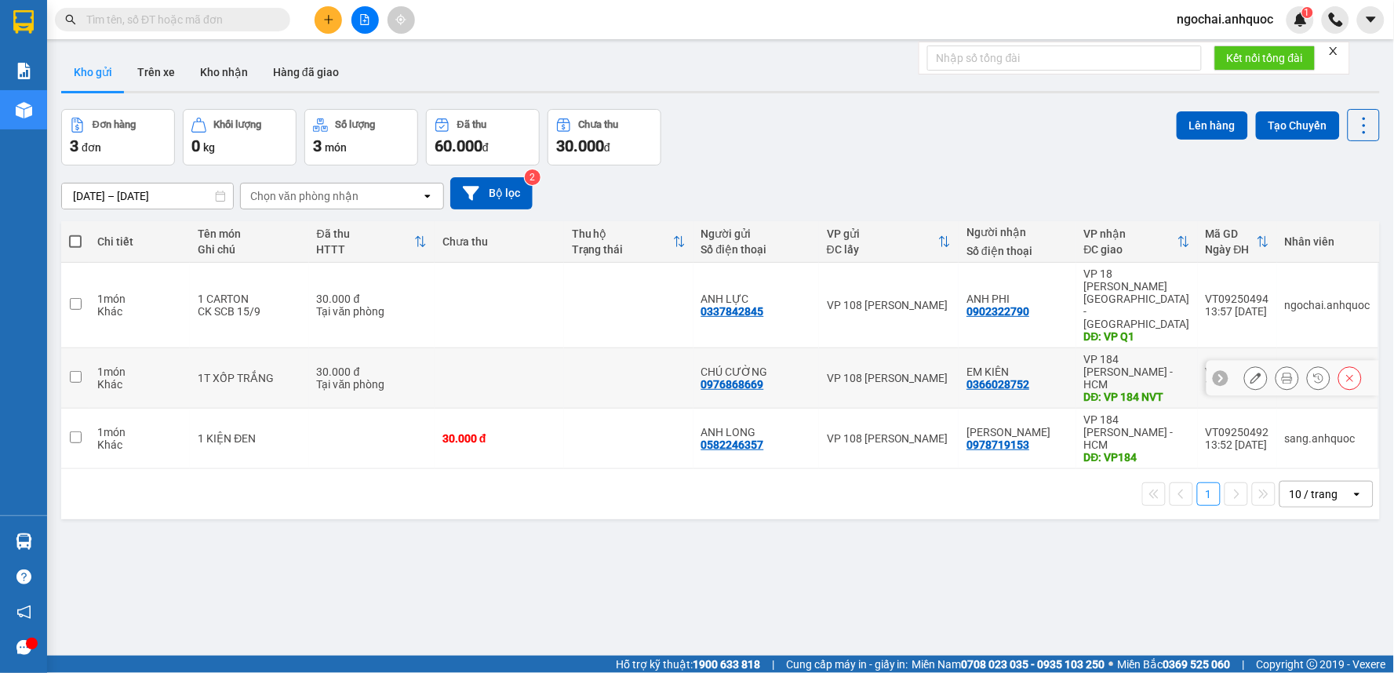
click at [85, 348] on td at bounding box center [75, 378] width 28 height 60
checkbox input "true"
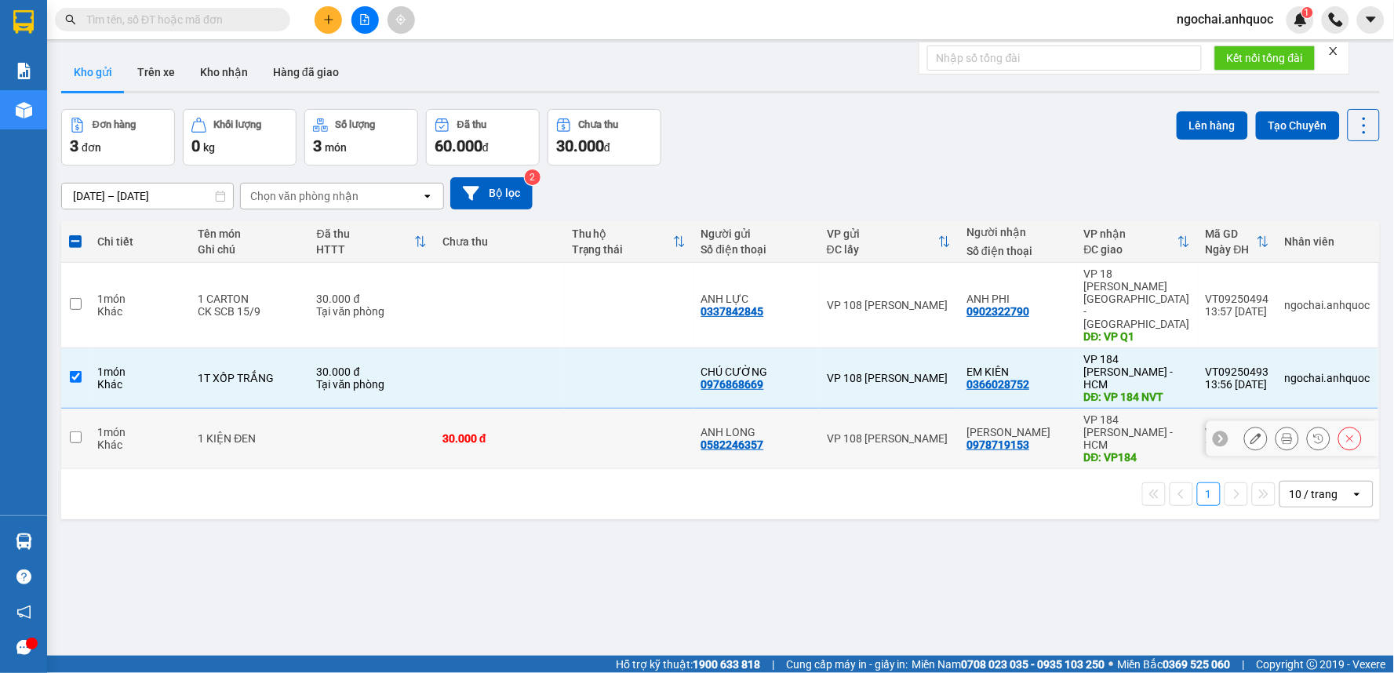
click at [70, 431] on input "checkbox" at bounding box center [76, 437] width 12 height 12
checkbox input "true"
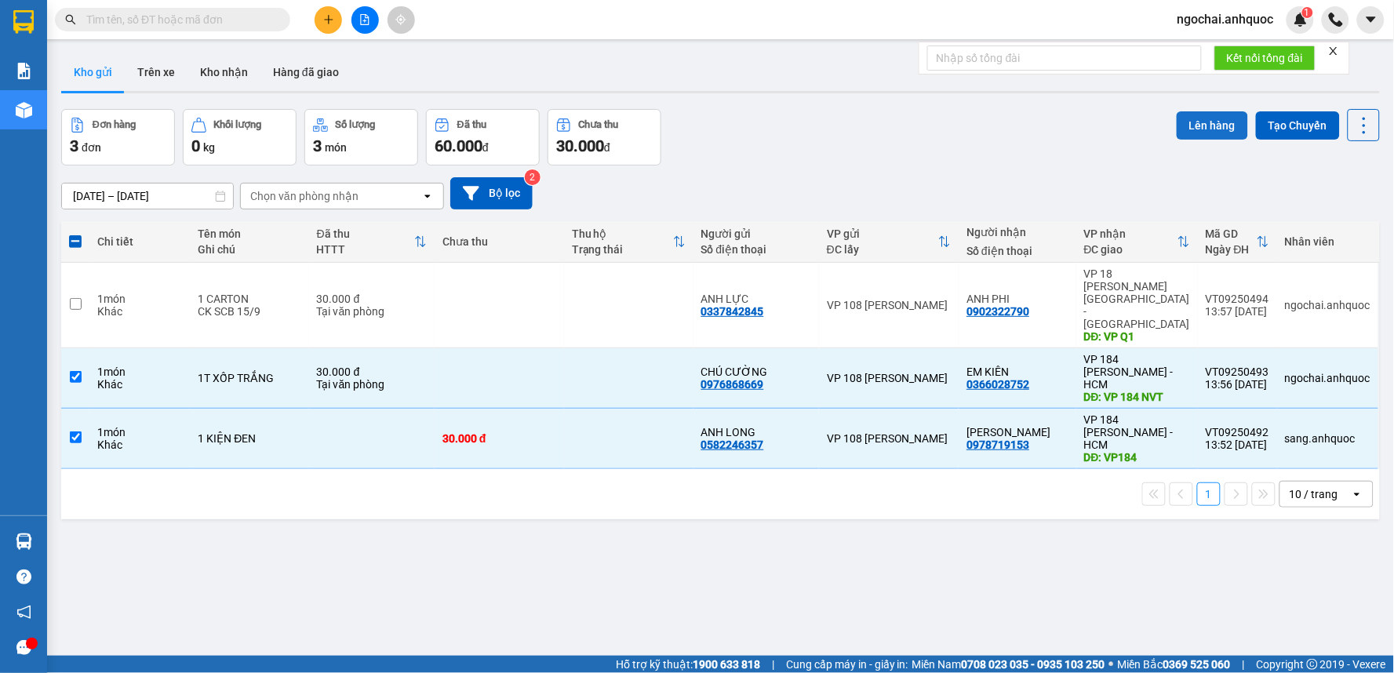
click at [1204, 123] on button "Lên hàng" at bounding box center [1211, 125] width 71 height 28
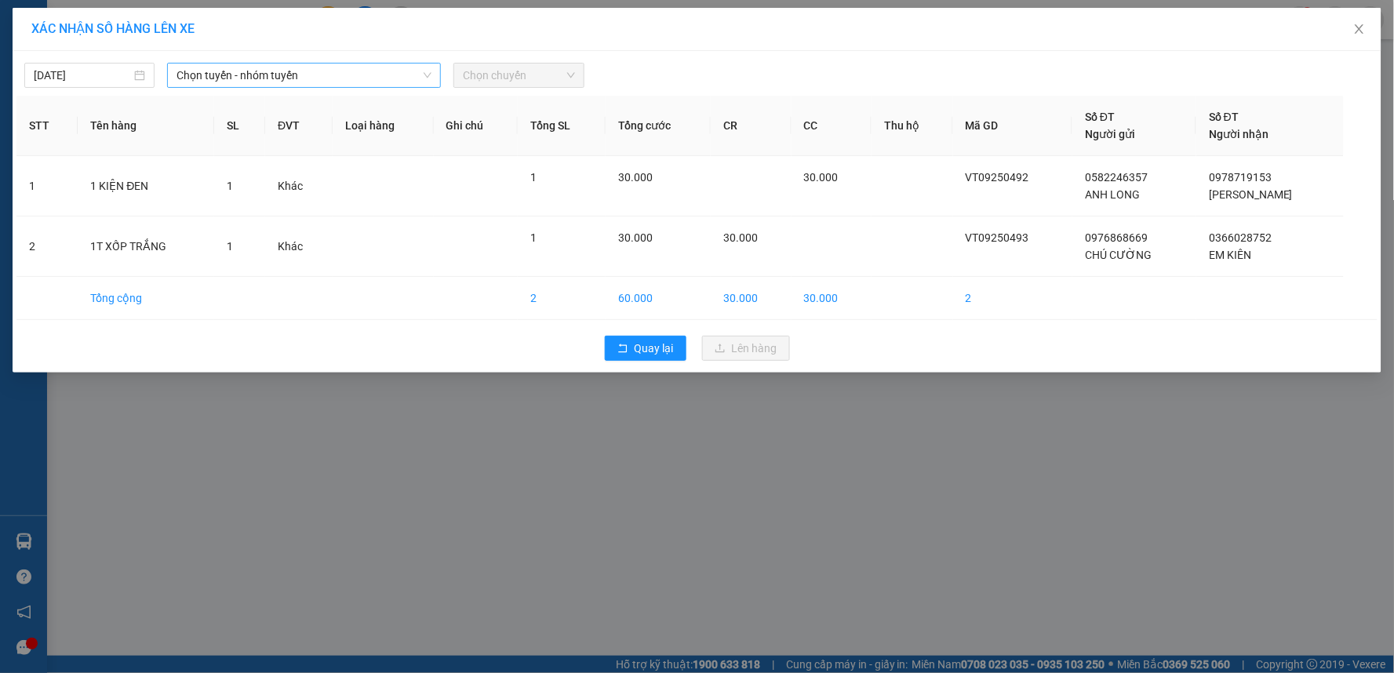
click at [371, 77] on span "Chọn tuyến - nhóm tuyến" at bounding box center [303, 76] width 255 height 24
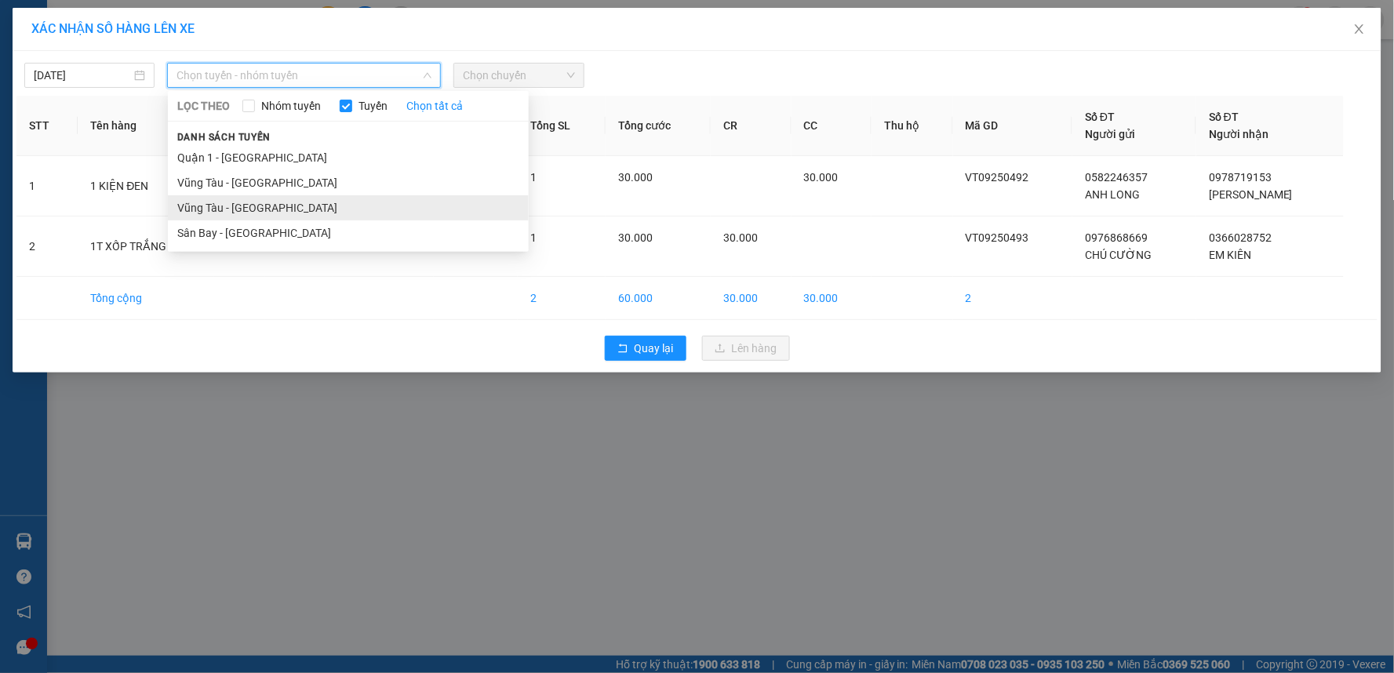
click at [303, 220] on li "Vũng Tàu - Sân Bay" at bounding box center [348, 207] width 361 height 25
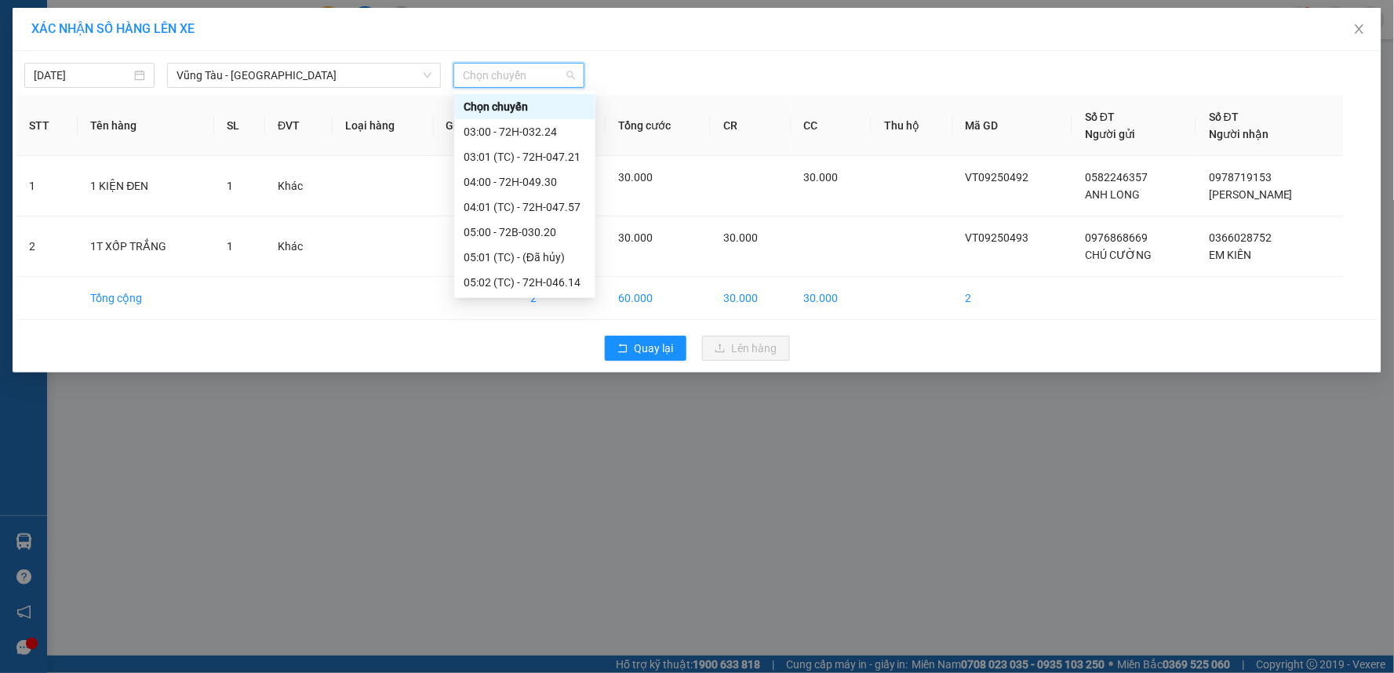
click at [515, 87] on input "search" at bounding box center [513, 76] width 100 height 24
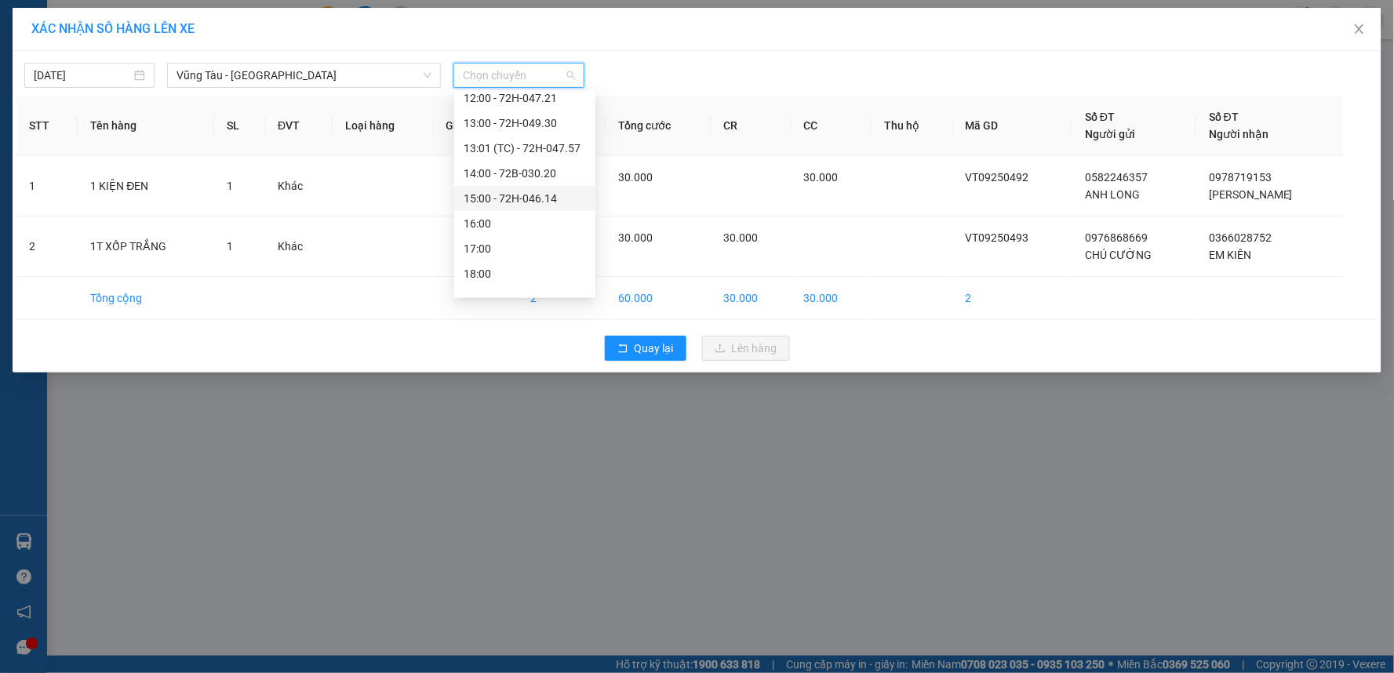
click at [518, 193] on div "15:00 - 72H-046.14" at bounding box center [525, 198] width 122 height 17
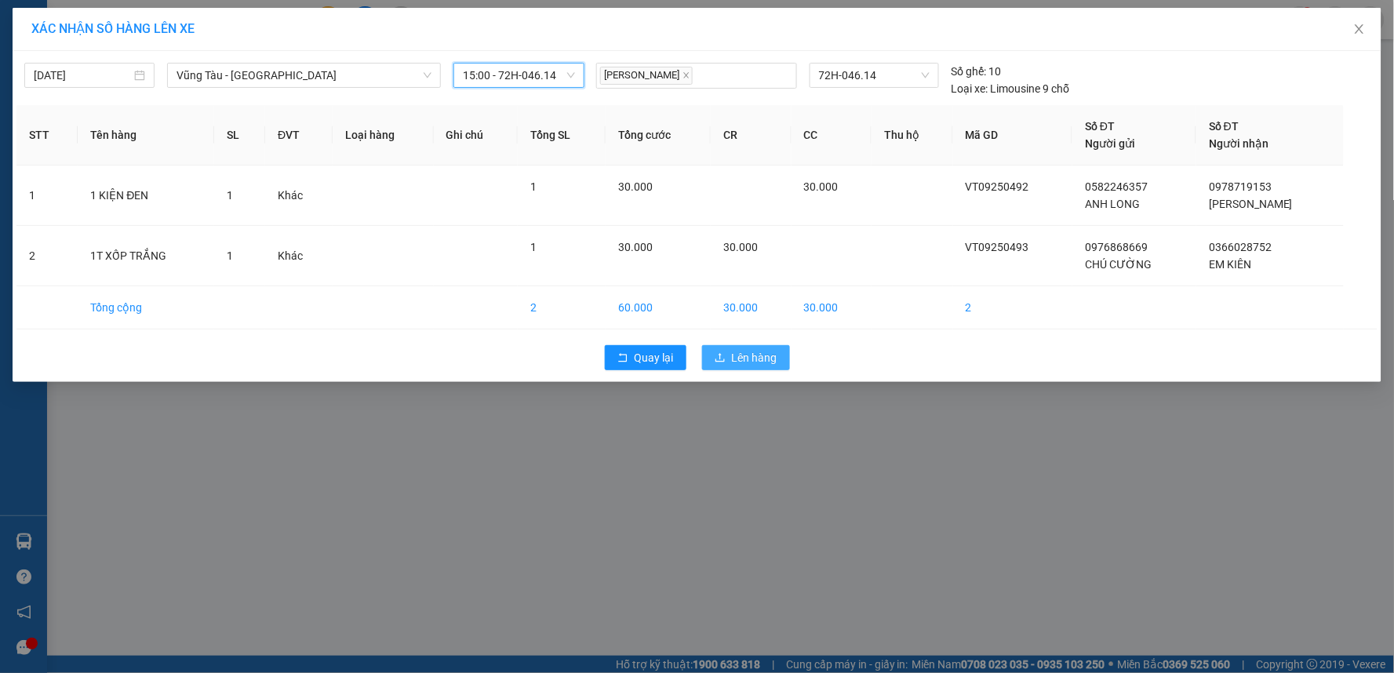
click at [769, 358] on span "Lên hàng" at bounding box center [754, 357] width 45 height 17
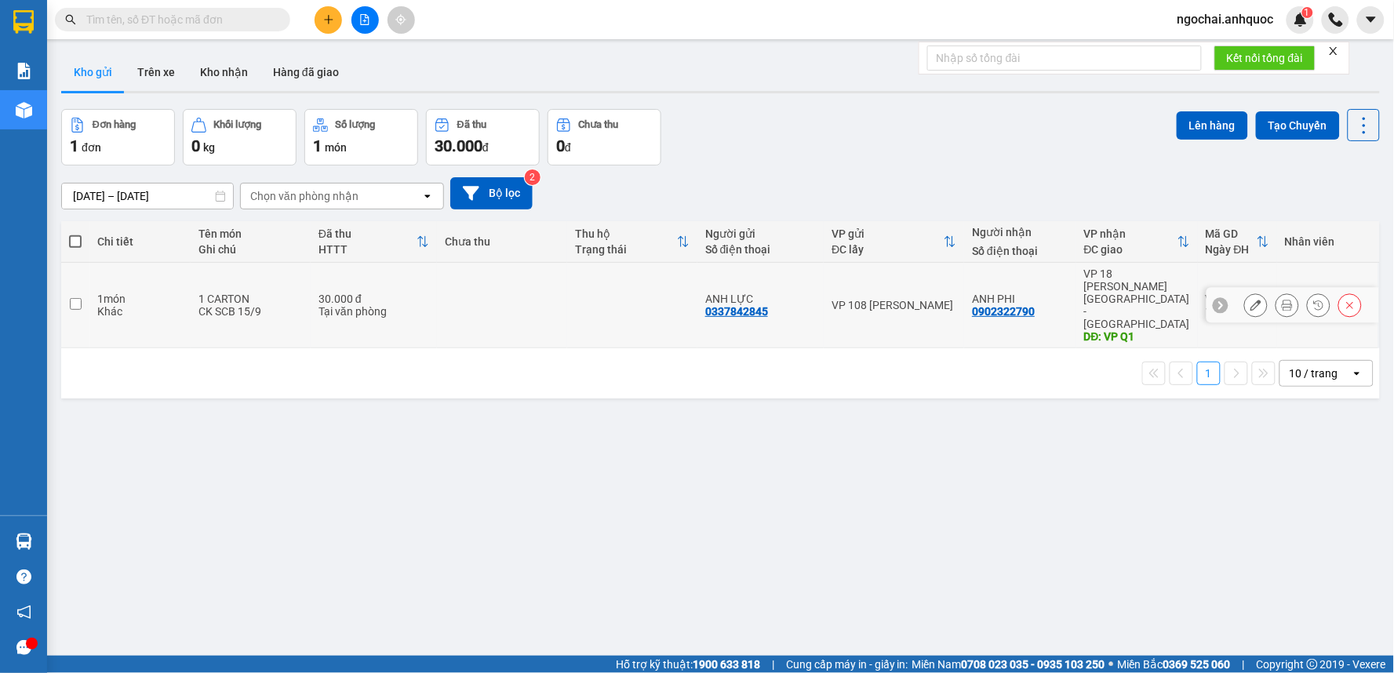
click at [75, 298] on input "checkbox" at bounding box center [76, 304] width 12 height 12
checkbox input "true"
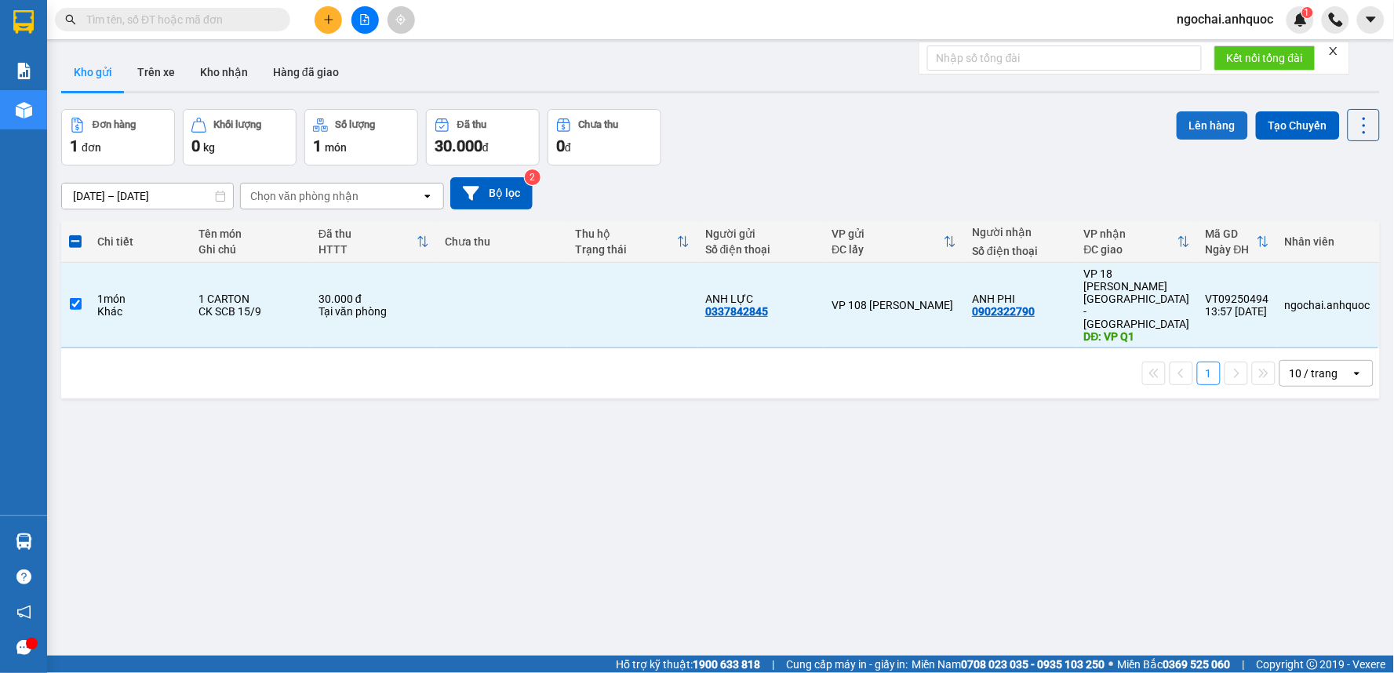
click at [1189, 124] on button "Lên hàng" at bounding box center [1211, 125] width 71 height 28
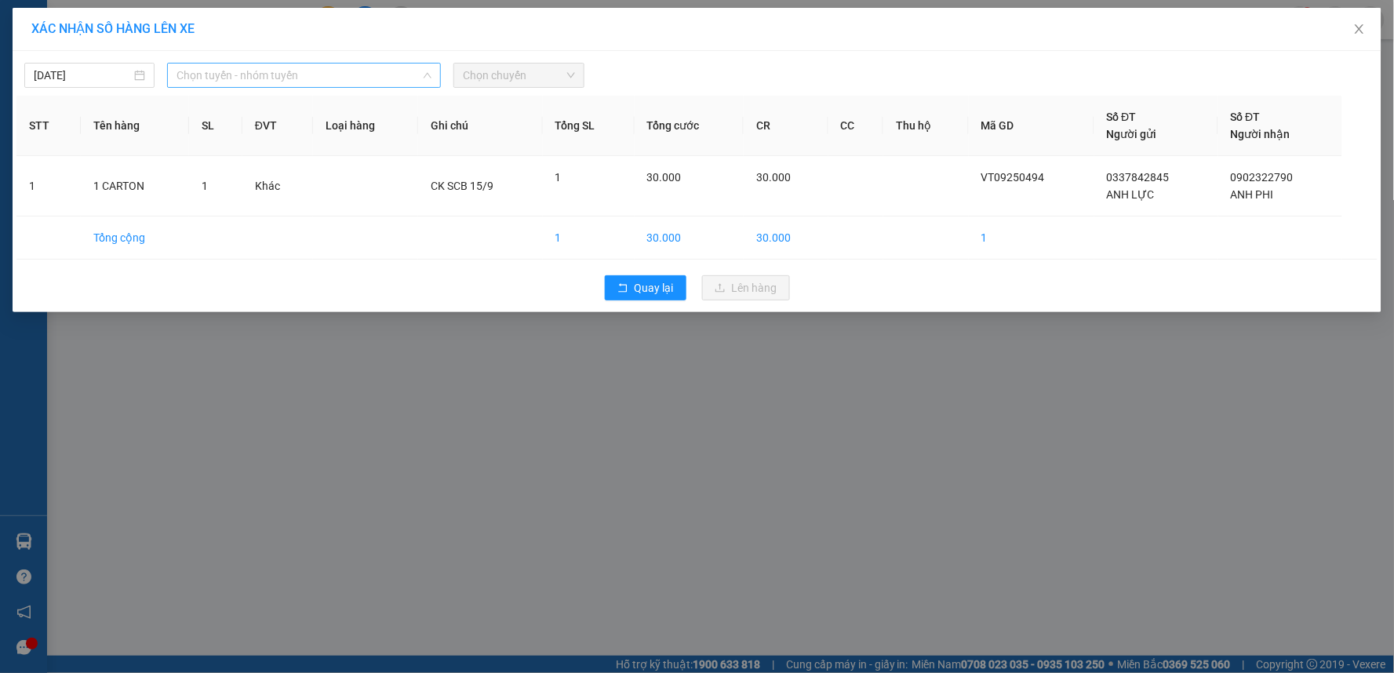
click at [377, 73] on span "Chọn tuyến - nhóm tuyến" at bounding box center [303, 76] width 255 height 24
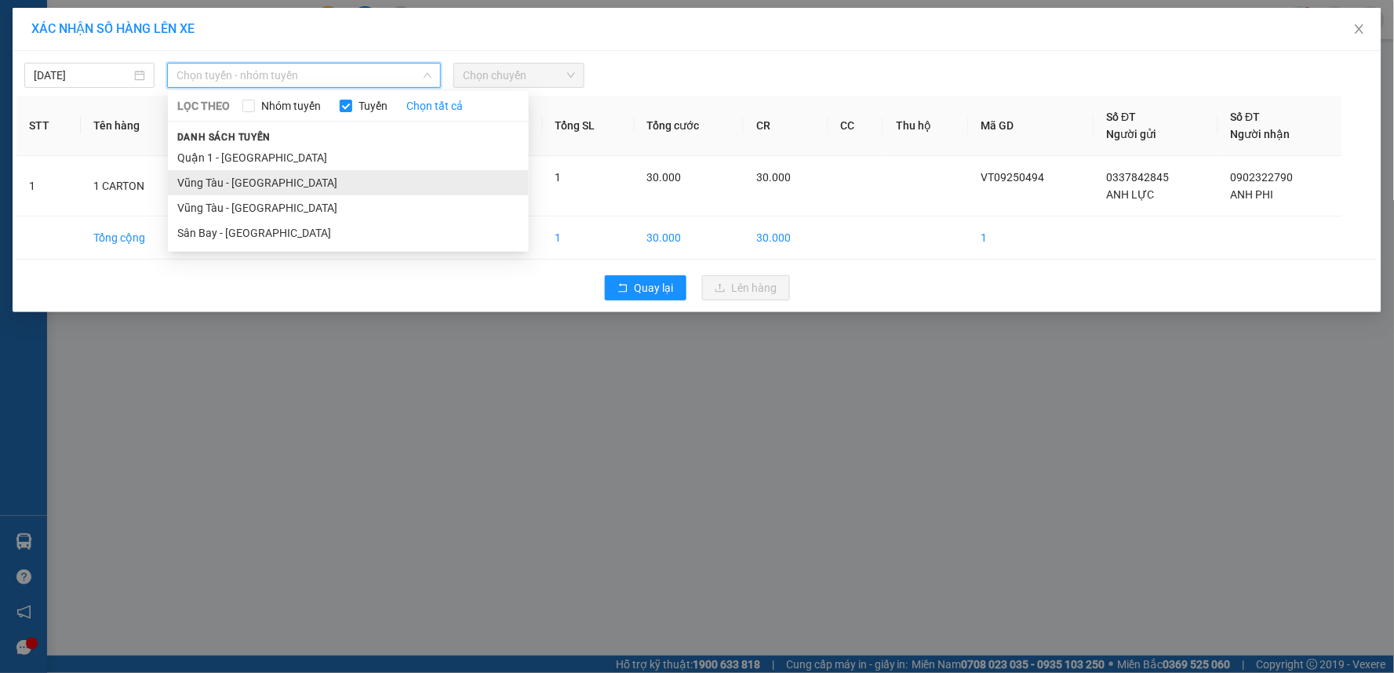
click at [273, 183] on li "Vũng Tàu - Quận 1" at bounding box center [348, 182] width 361 height 25
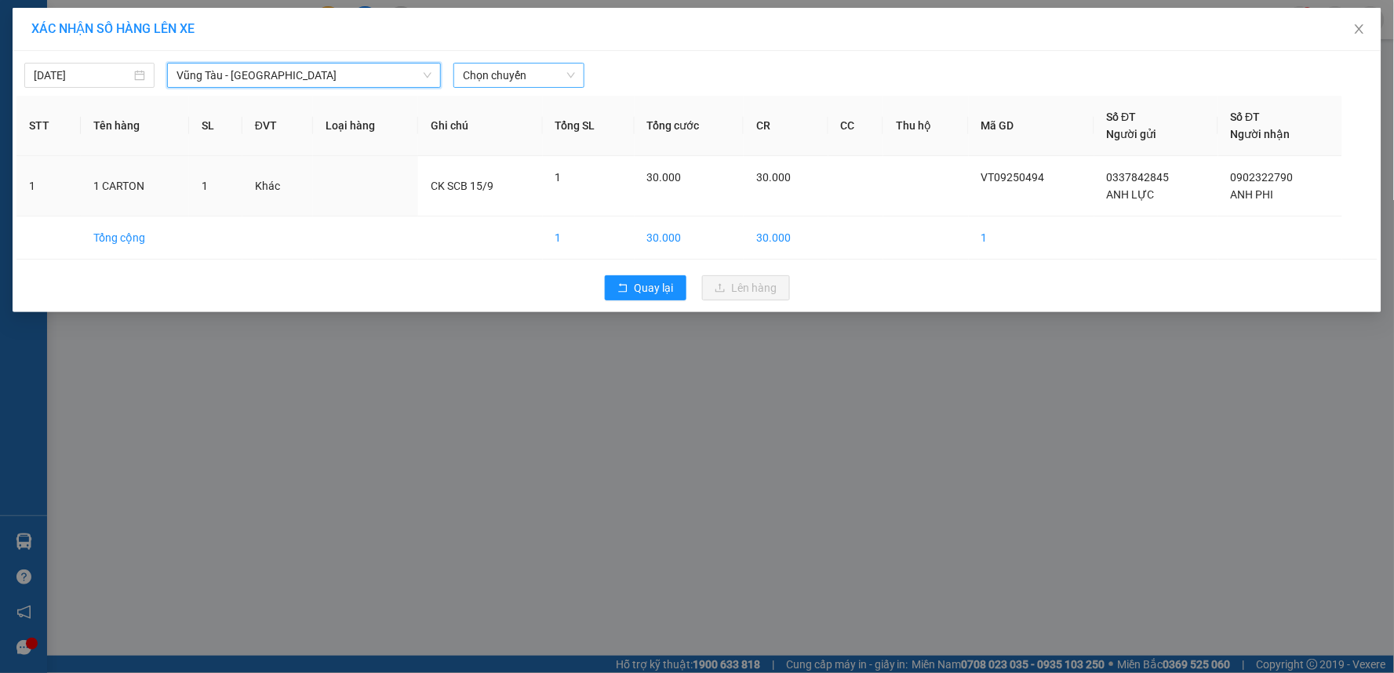
click at [543, 72] on span "Chọn chuyến" at bounding box center [518, 76] width 111 height 24
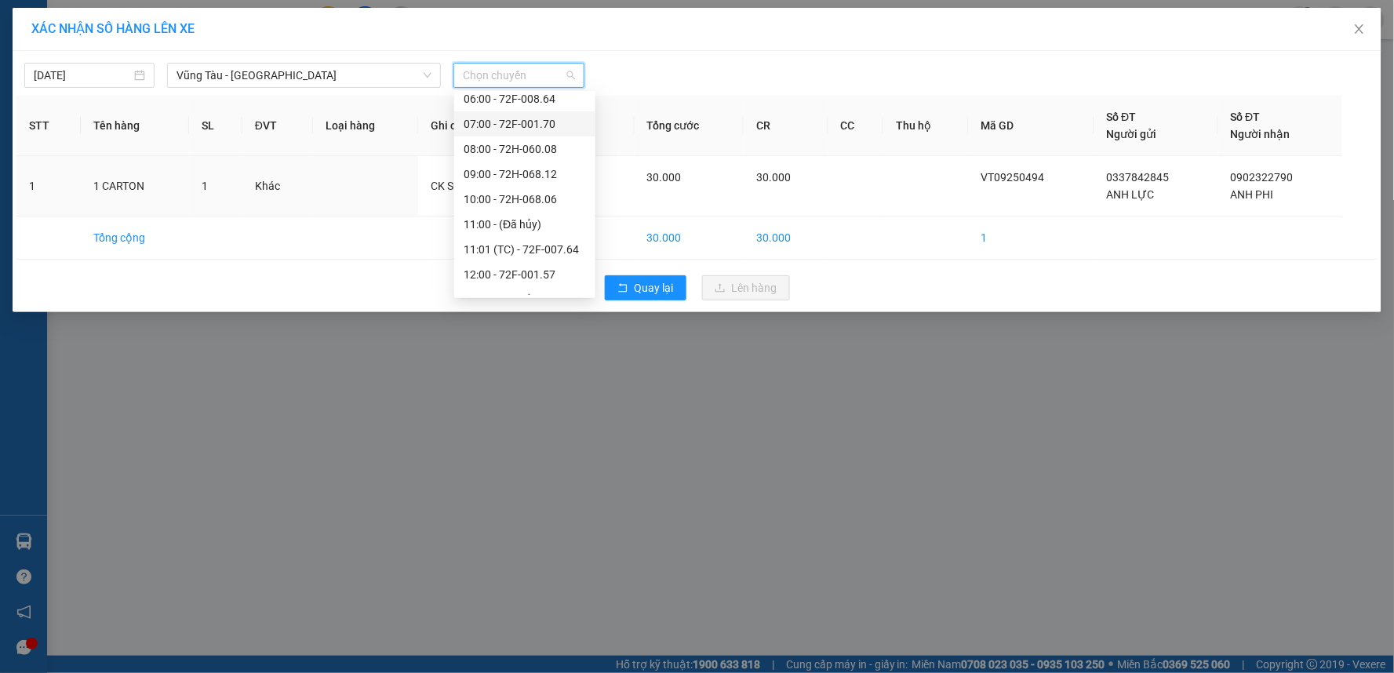
scroll to position [261, 0]
click at [507, 224] on div "15:00 - 72F-001.70" at bounding box center [525, 221] width 122 height 17
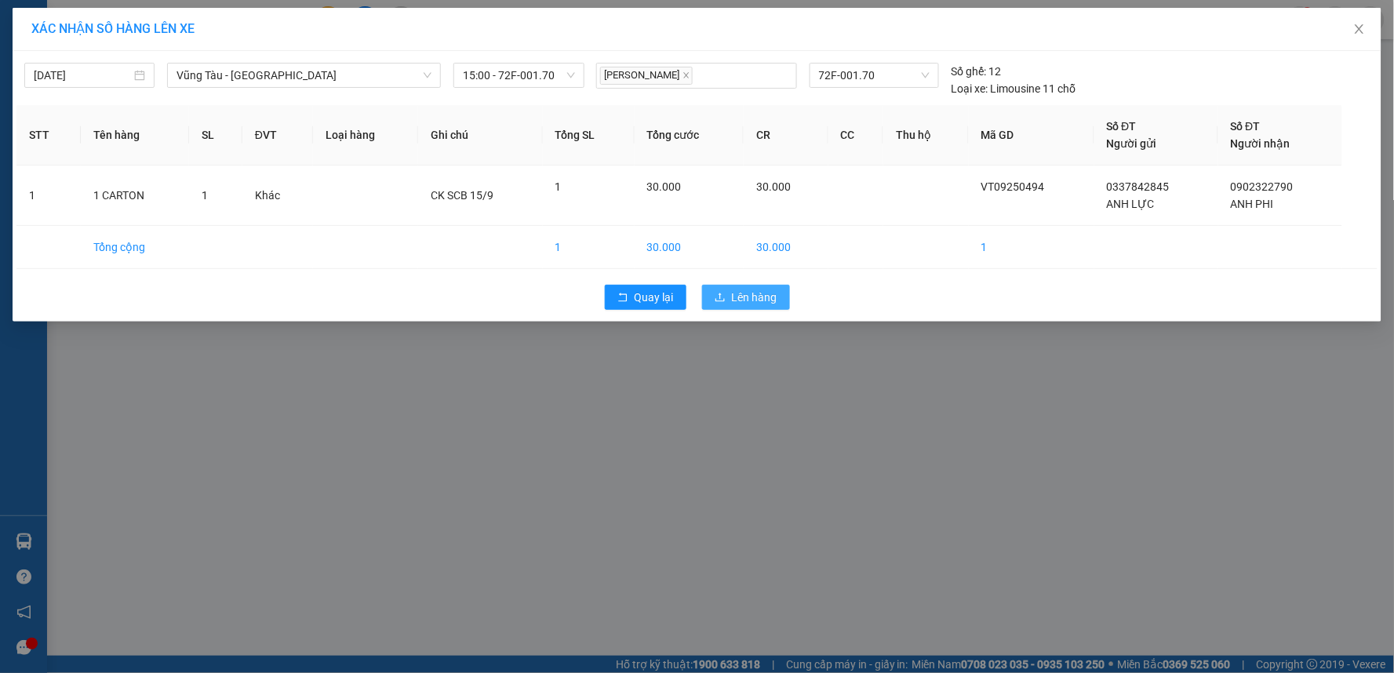
click at [773, 304] on span "Lên hàng" at bounding box center [754, 297] width 45 height 17
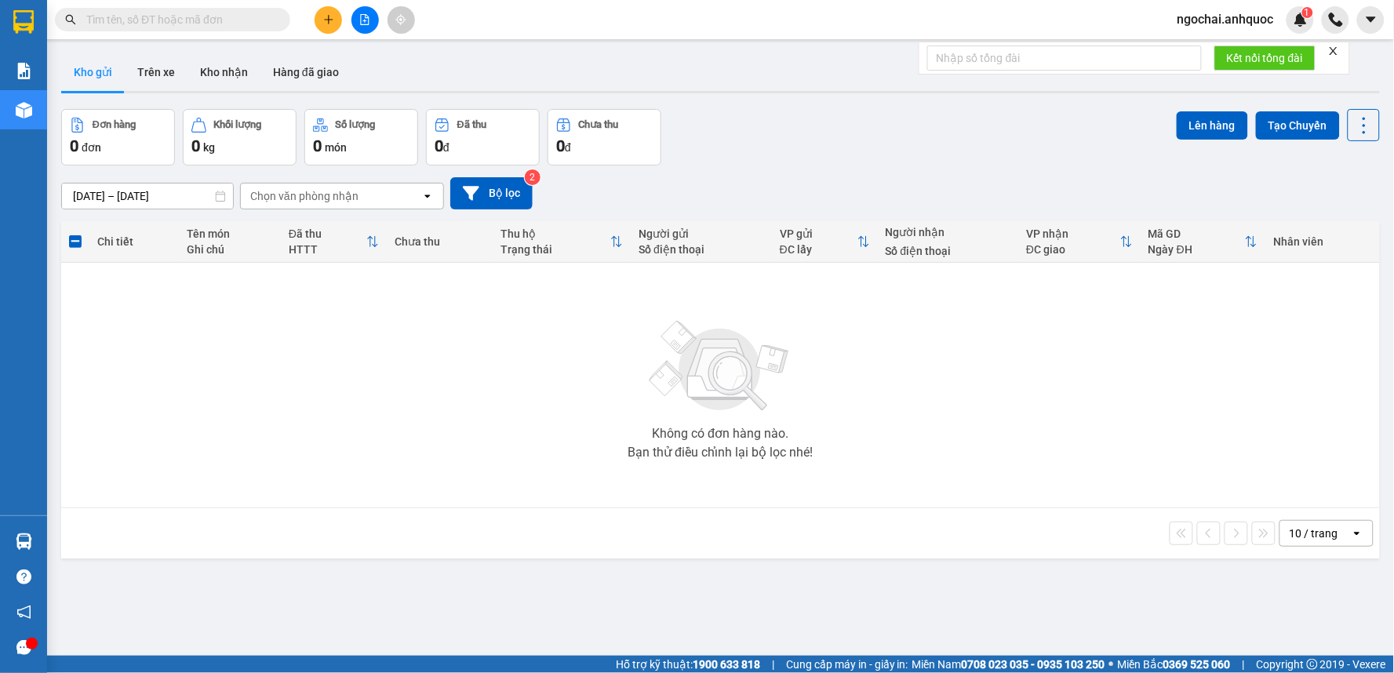
click at [234, 20] on input "text" at bounding box center [178, 19] width 185 height 17
click at [139, 79] on button "Trên xe" at bounding box center [156, 72] width 63 height 38
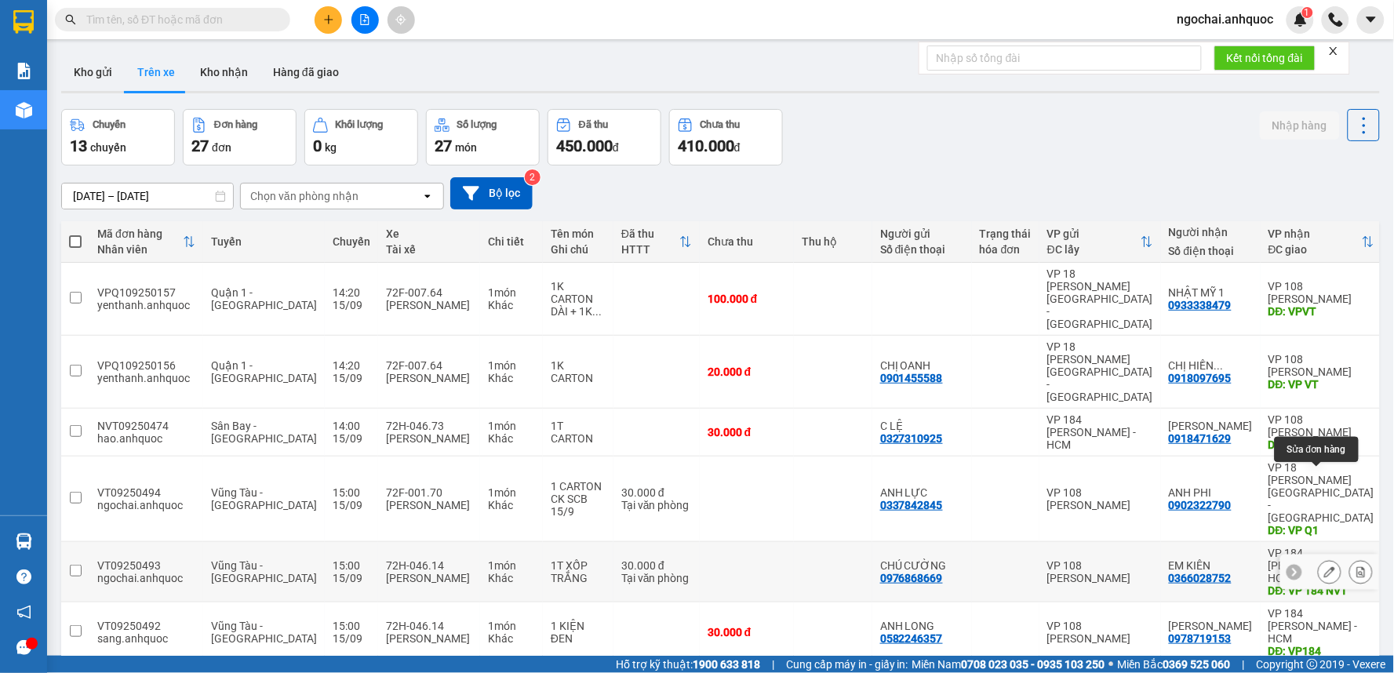
click at [1324, 566] on icon at bounding box center [1329, 571] width 11 height 11
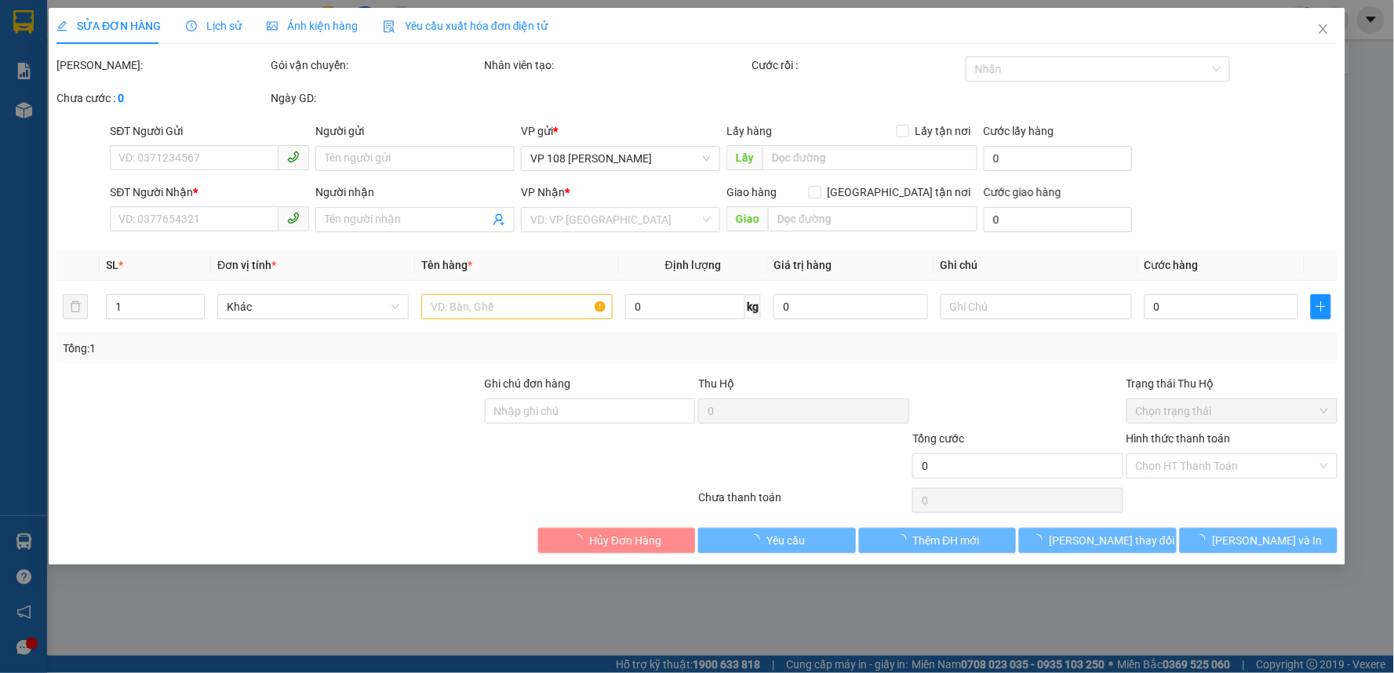
type input "0976868669"
type input "CHÚ CƯỜNG"
type input "0366028752"
type input "EM KIÊN"
type input "VP 184 NVT"
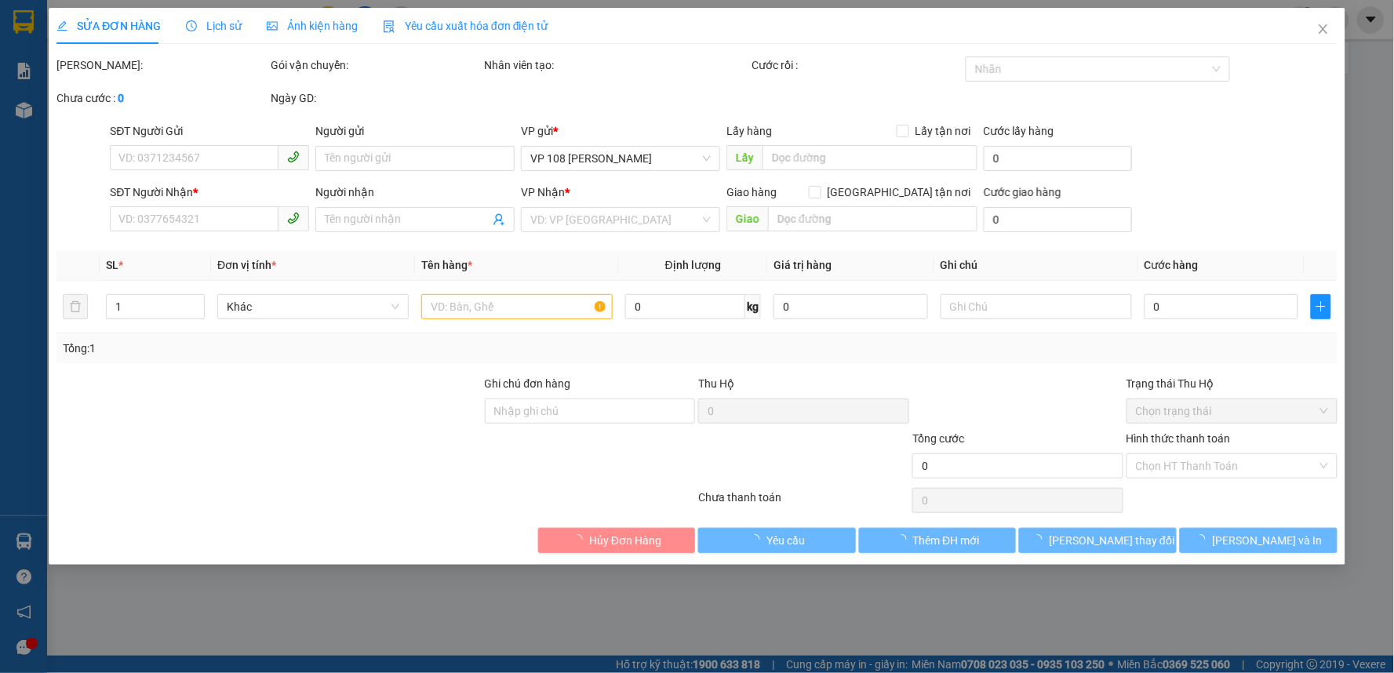
type input "30.000"
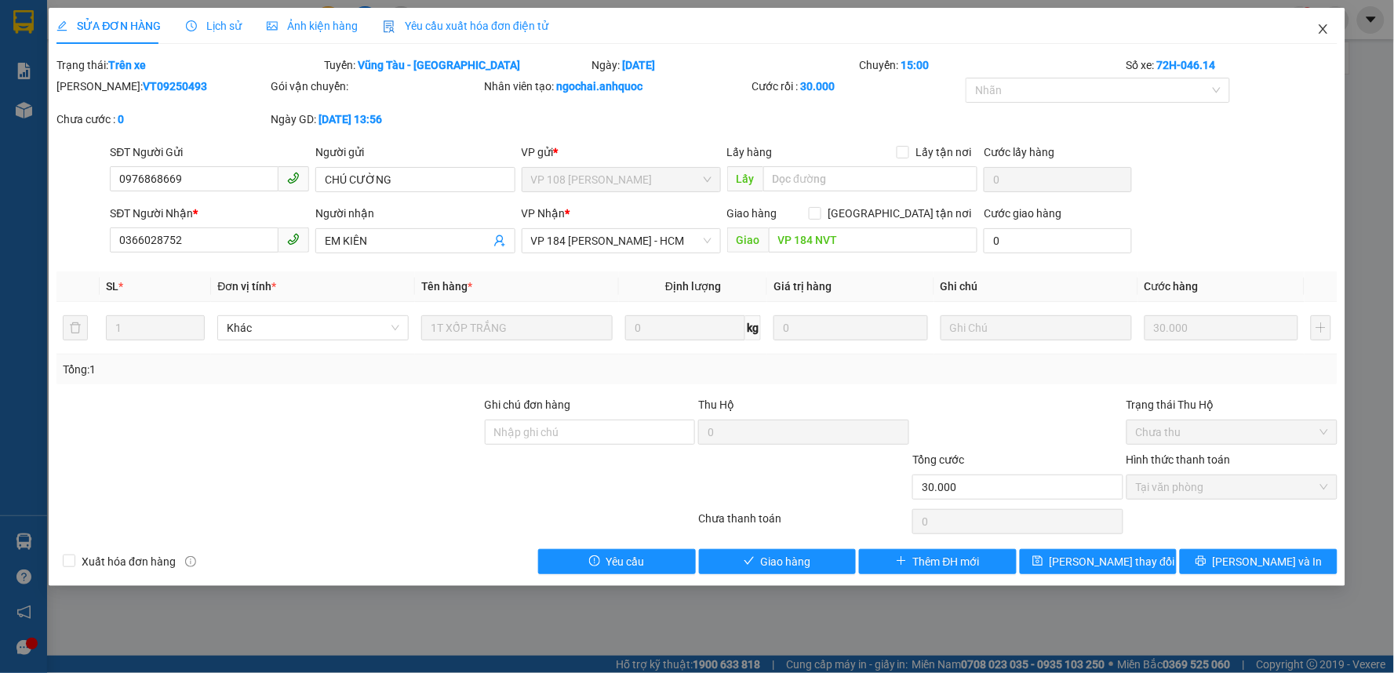
click at [1327, 27] on icon "close" at bounding box center [1323, 29] width 13 height 13
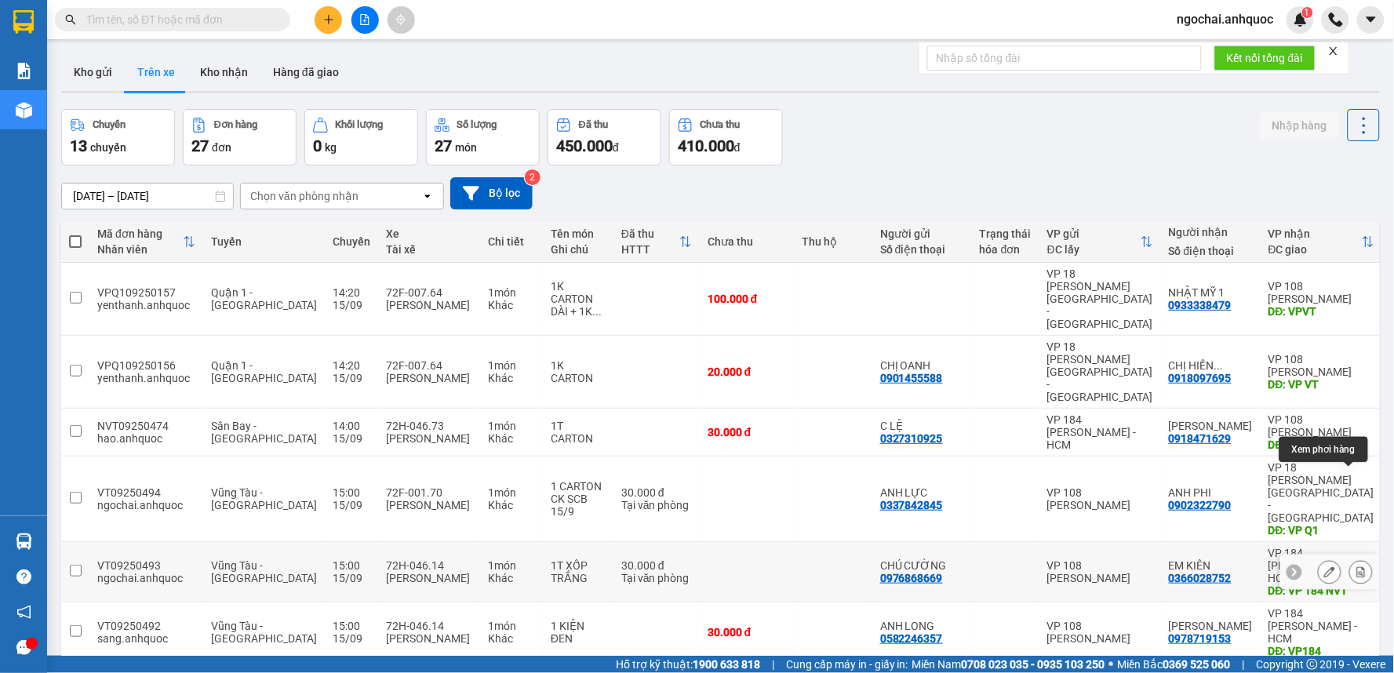
click at [1355, 566] on icon at bounding box center [1360, 571] width 11 height 11
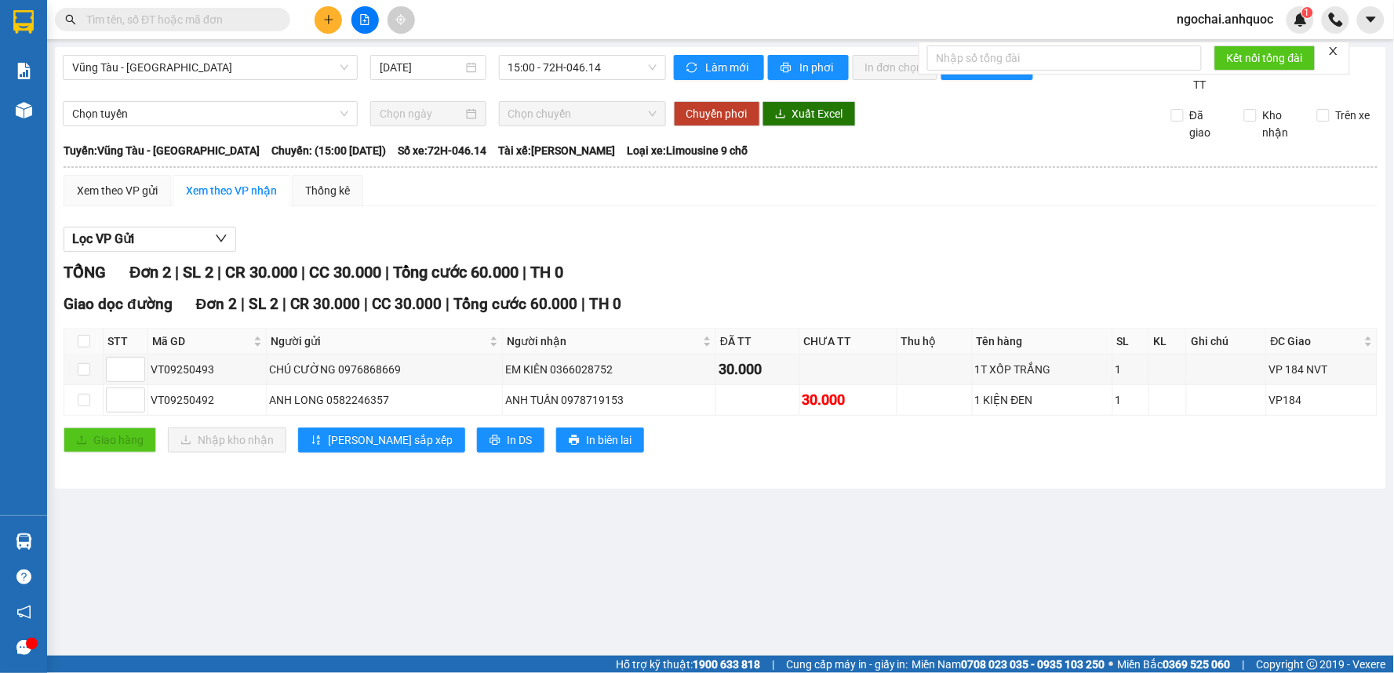
click at [90, 340] on th at bounding box center [83, 342] width 39 height 26
click at [85, 344] on input "checkbox" at bounding box center [84, 341] width 13 height 13
checkbox input "true"
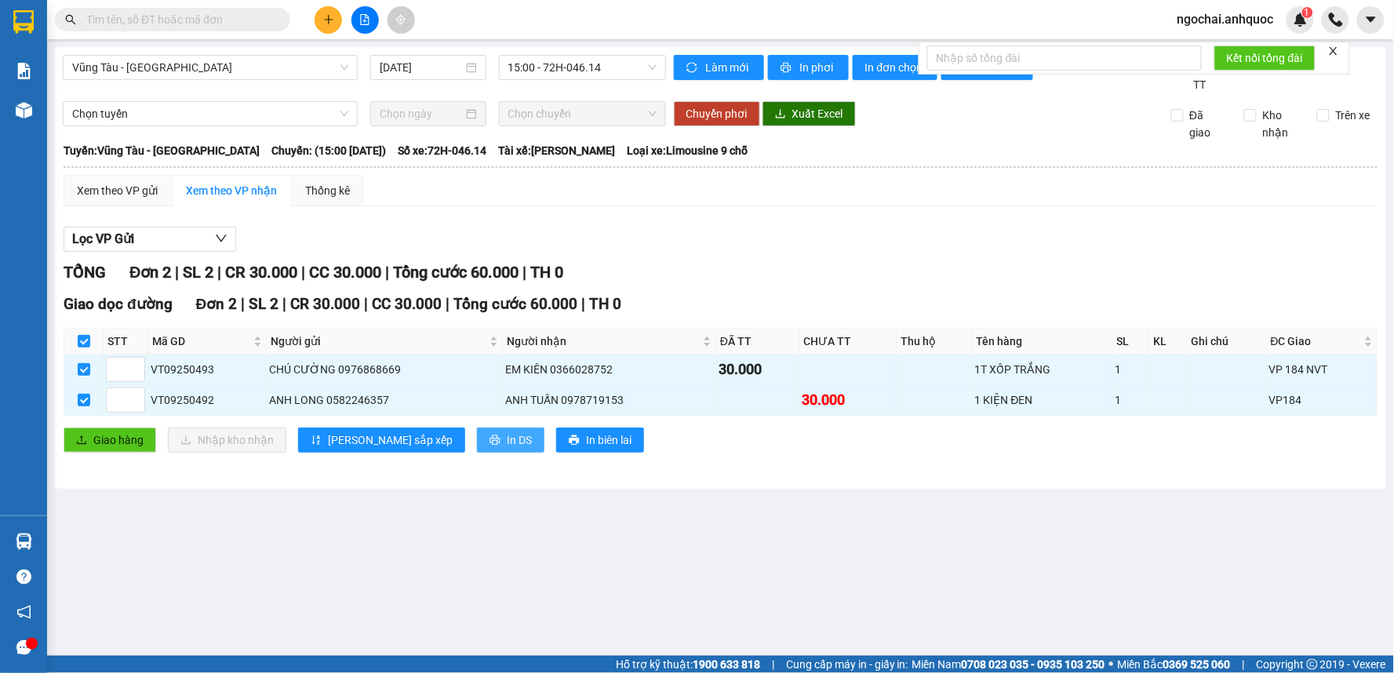
click at [477, 443] on button "In DS" at bounding box center [510, 439] width 67 height 25
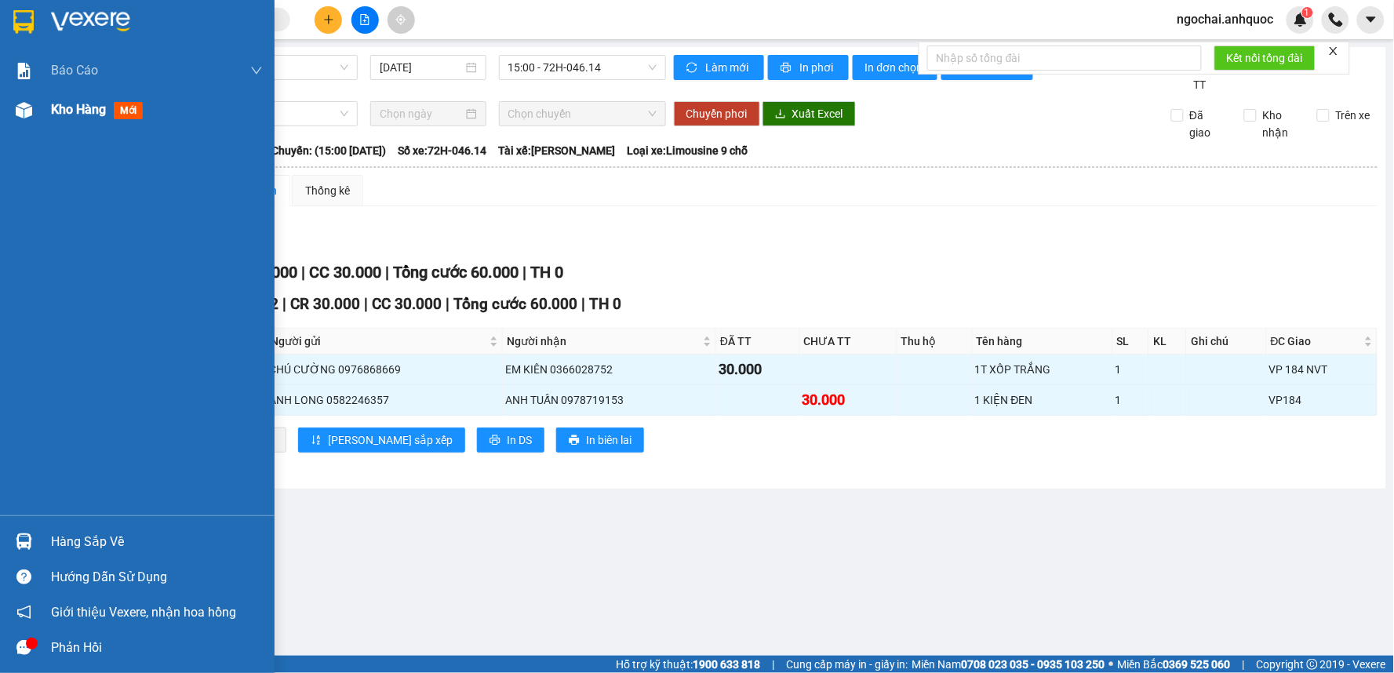
click at [82, 111] on span "Kho hàng" at bounding box center [78, 109] width 55 height 15
